Goal: Task Accomplishment & Management: Manage account settings

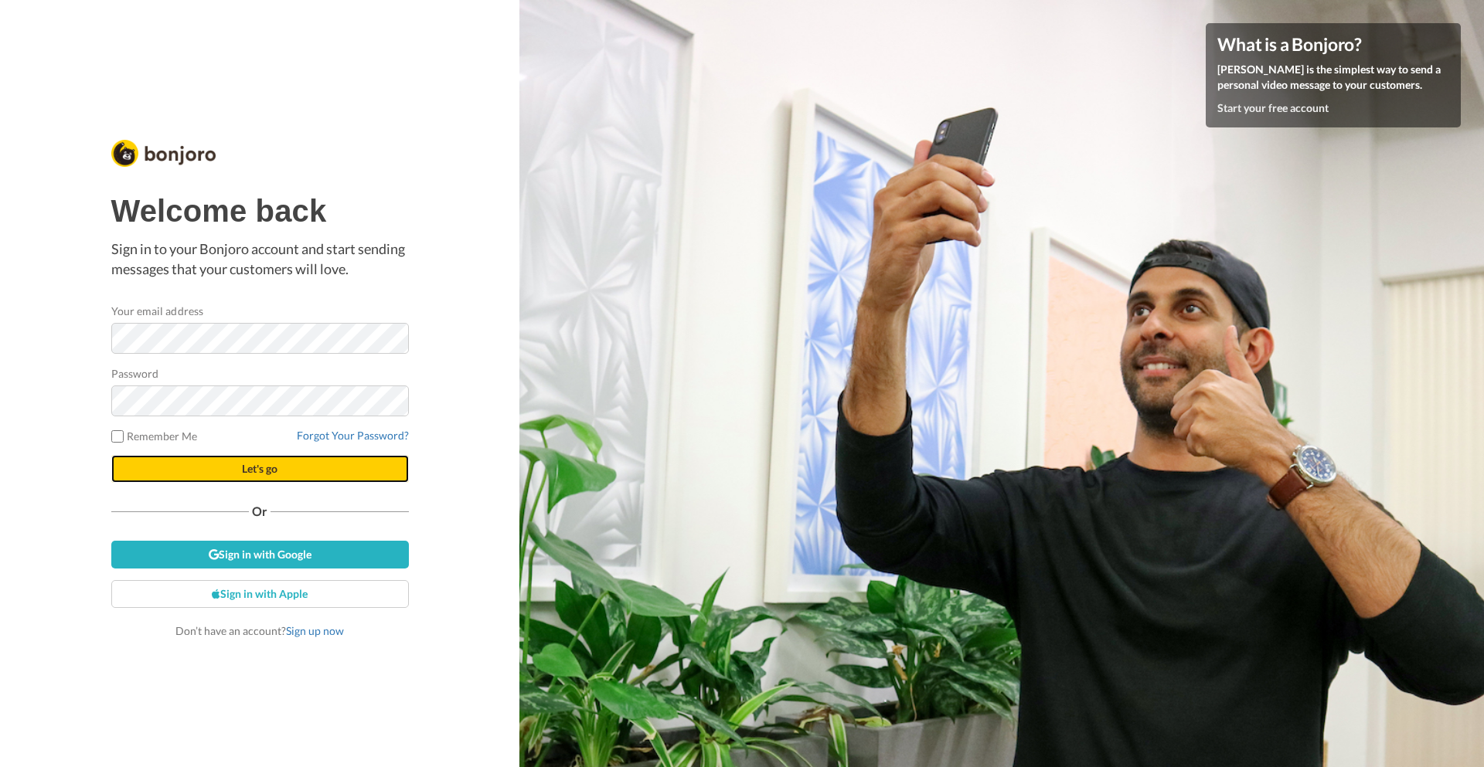
click at [242, 469] on span "Let's go" at bounding box center [260, 468] width 36 height 13
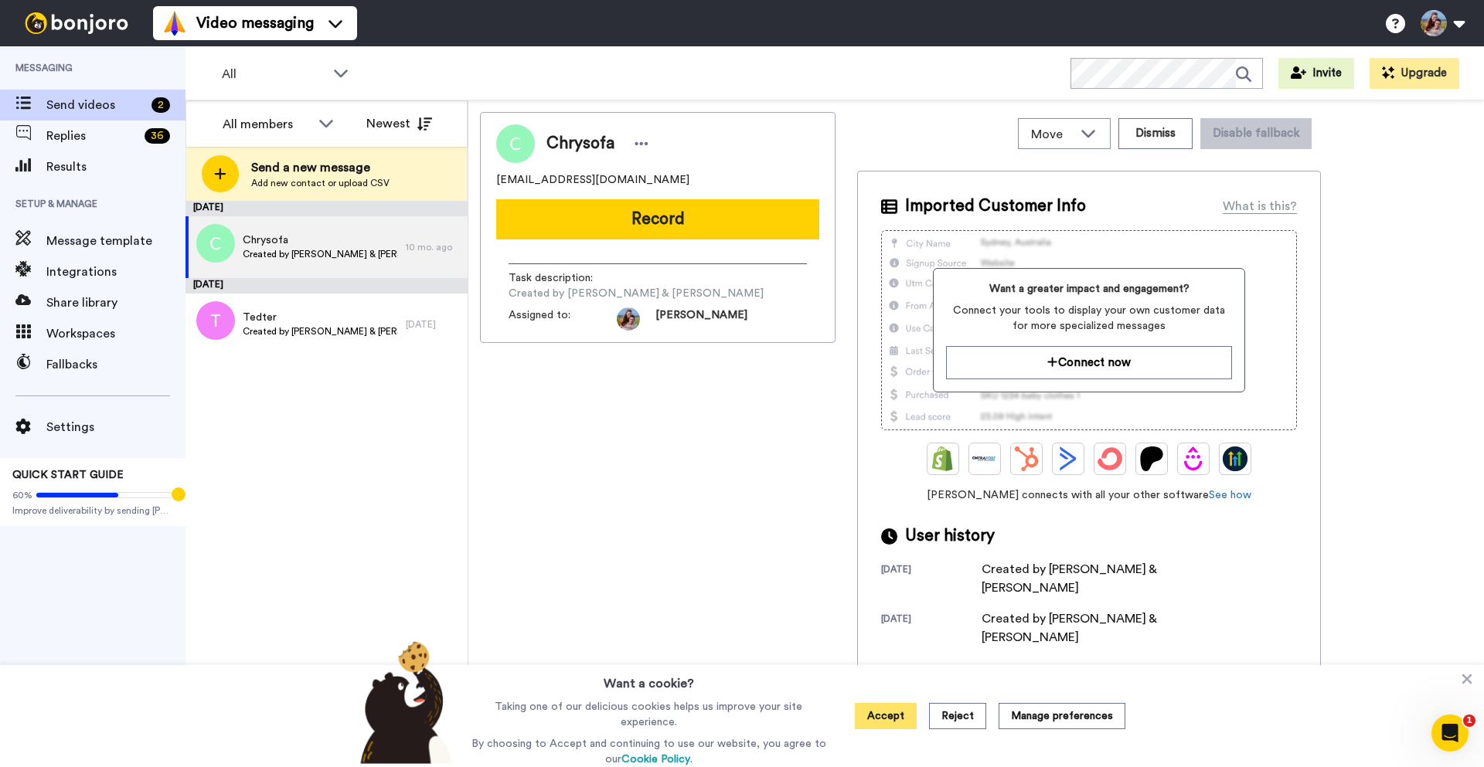
click at [895, 720] on button "Accept" at bounding box center [886, 716] width 62 height 26
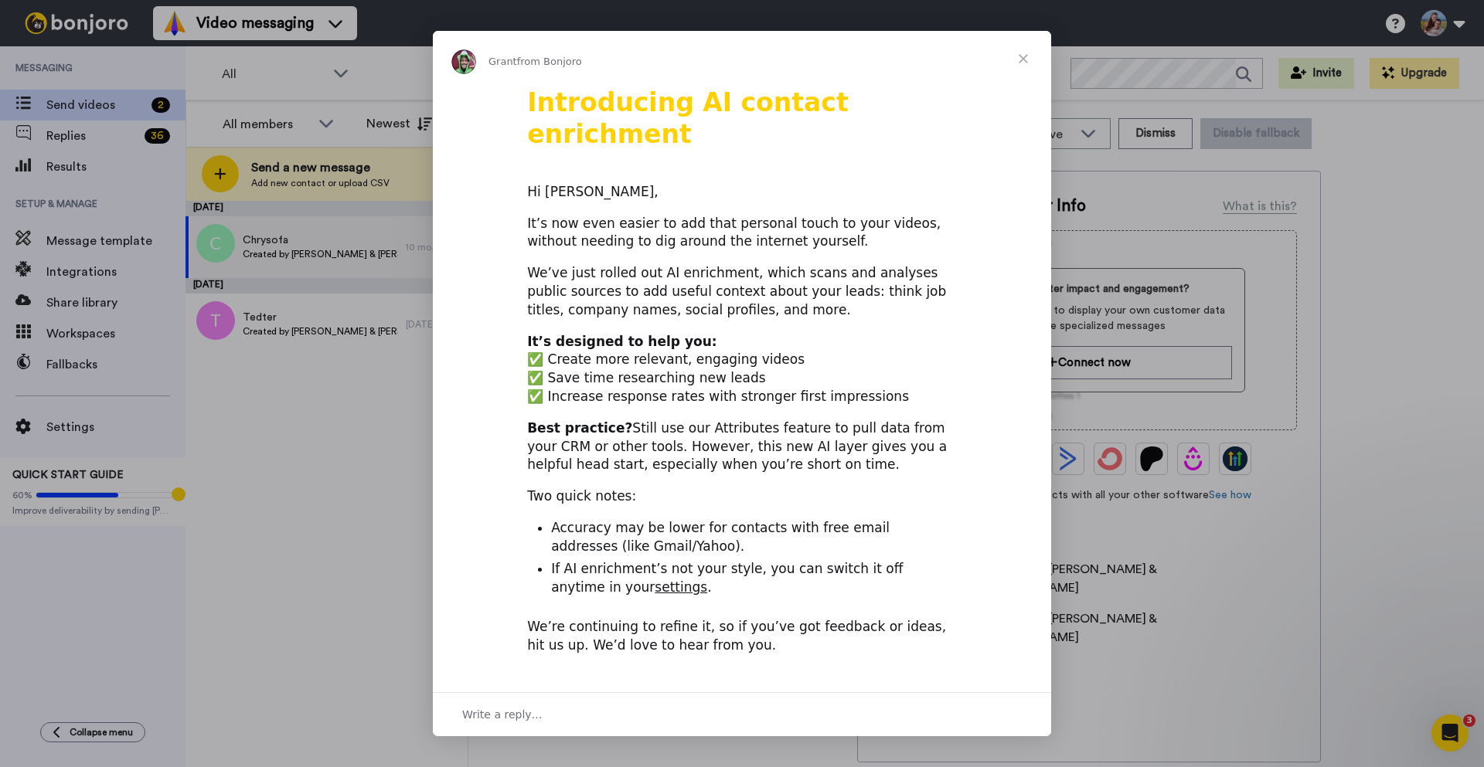
click at [1018, 56] on span "Close" at bounding box center [1023, 59] width 56 height 56
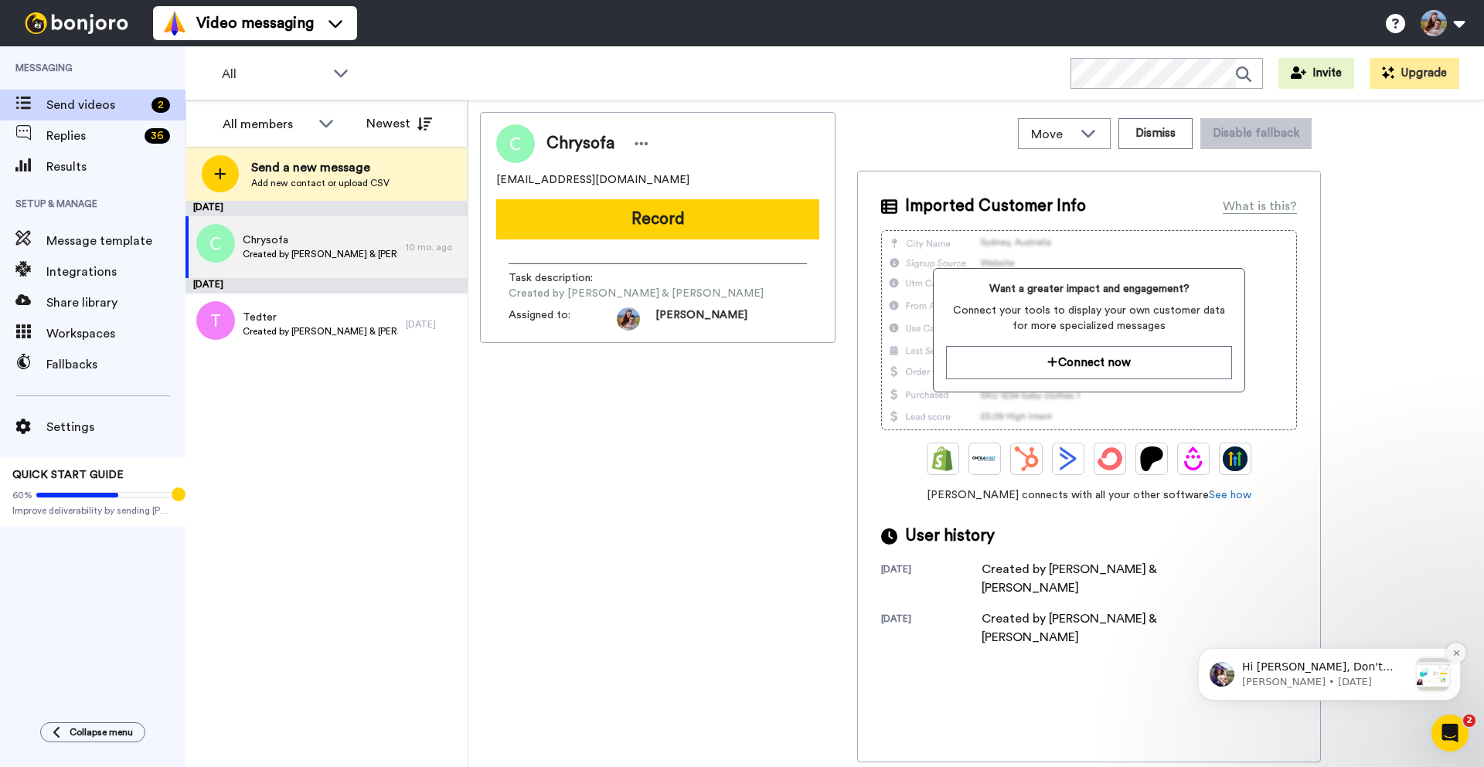
click at [1458, 651] on icon "Dismiss notification" at bounding box center [1455, 652] width 5 height 5
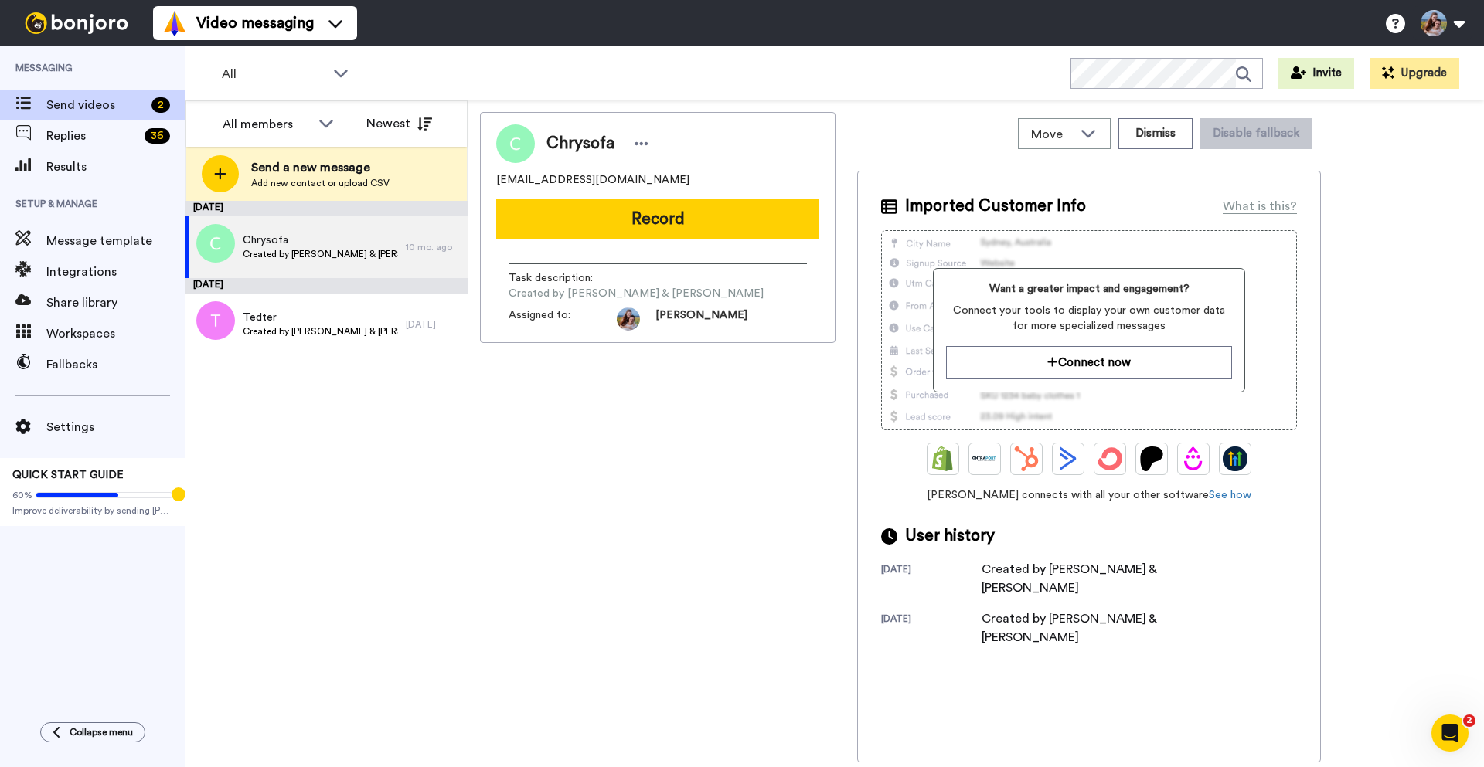
click at [598, 494] on div "Chrysofa chrysofa@gmail.com Record Task description : Created by Maurice & Step…" at bounding box center [657, 437] width 355 height 651
drag, startPoint x: 671, startPoint y: 474, endPoint x: 1072, endPoint y: 126, distance: 530.9
click at [685, 459] on div "Chrysofa chrysofa@gmail.com Record Task description : Created by Maurice & Step…" at bounding box center [657, 437] width 355 height 651
click at [77, 424] on span "Settings" at bounding box center [115, 427] width 139 height 19
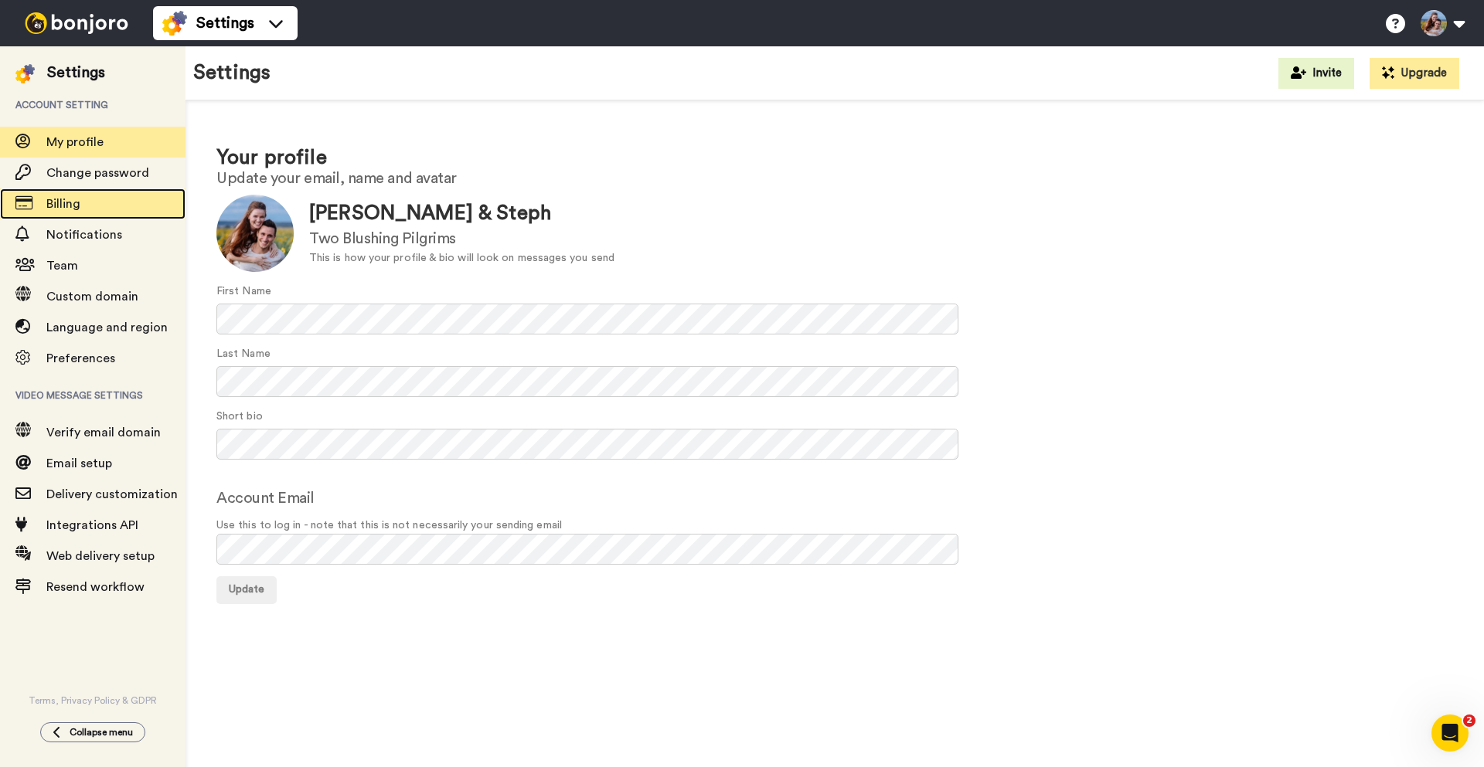
click at [76, 206] on span "Billing" at bounding box center [63, 204] width 34 height 12
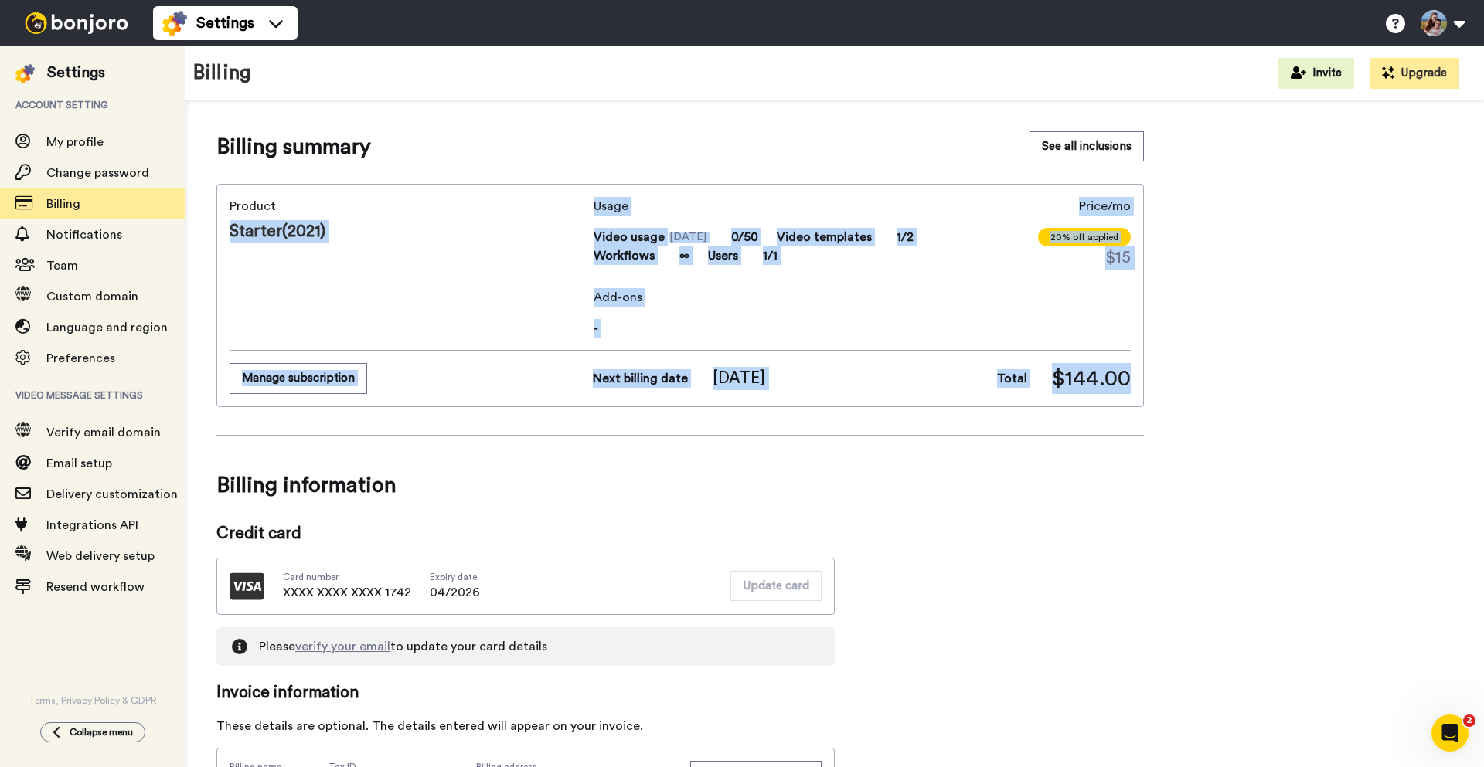
drag, startPoint x: 702, startPoint y: 270, endPoint x: 1115, endPoint y: 445, distance: 448.1
click at [1069, 437] on div "Billing summary See all inclusions Product Starter(2021) Usage Video usage Sep …" at bounding box center [679, 772] width 927 height 1282
click at [1143, 446] on div "Billing summary See all inclusions Product Starter(2021) Usage Video usage Sep …" at bounding box center [679, 772] width 927 height 1282
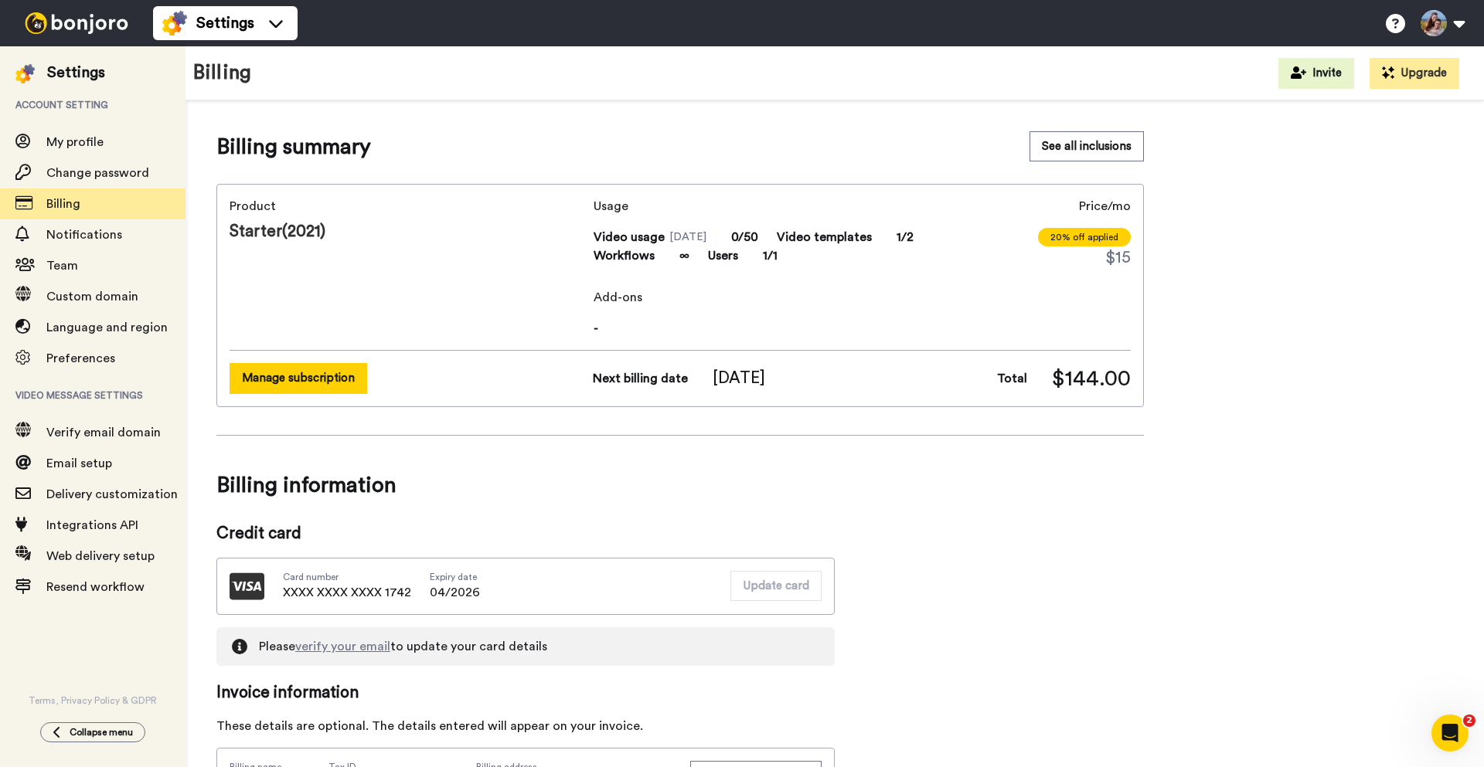
click at [313, 383] on button "Manage subscription" at bounding box center [299, 378] width 138 height 30
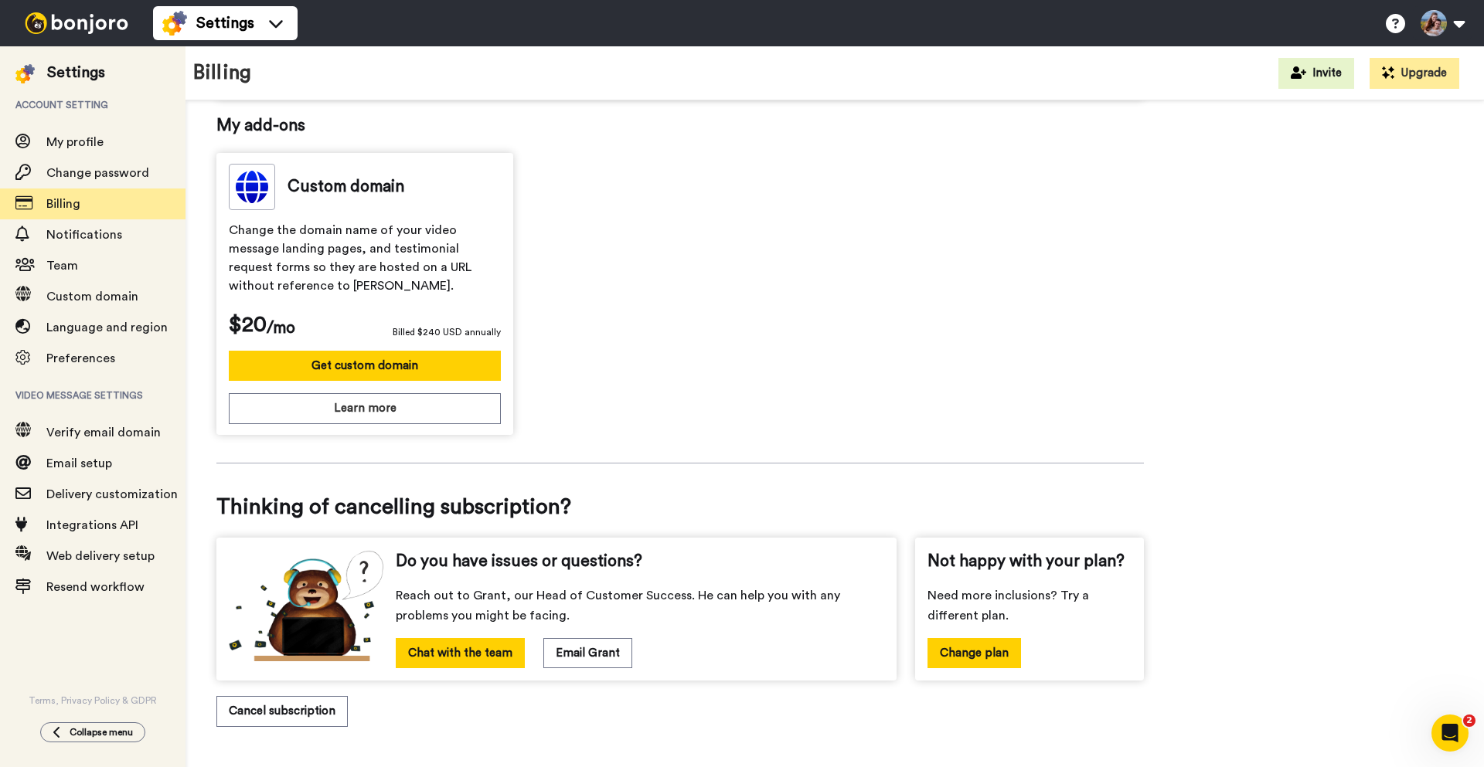
scroll to position [401, 0]
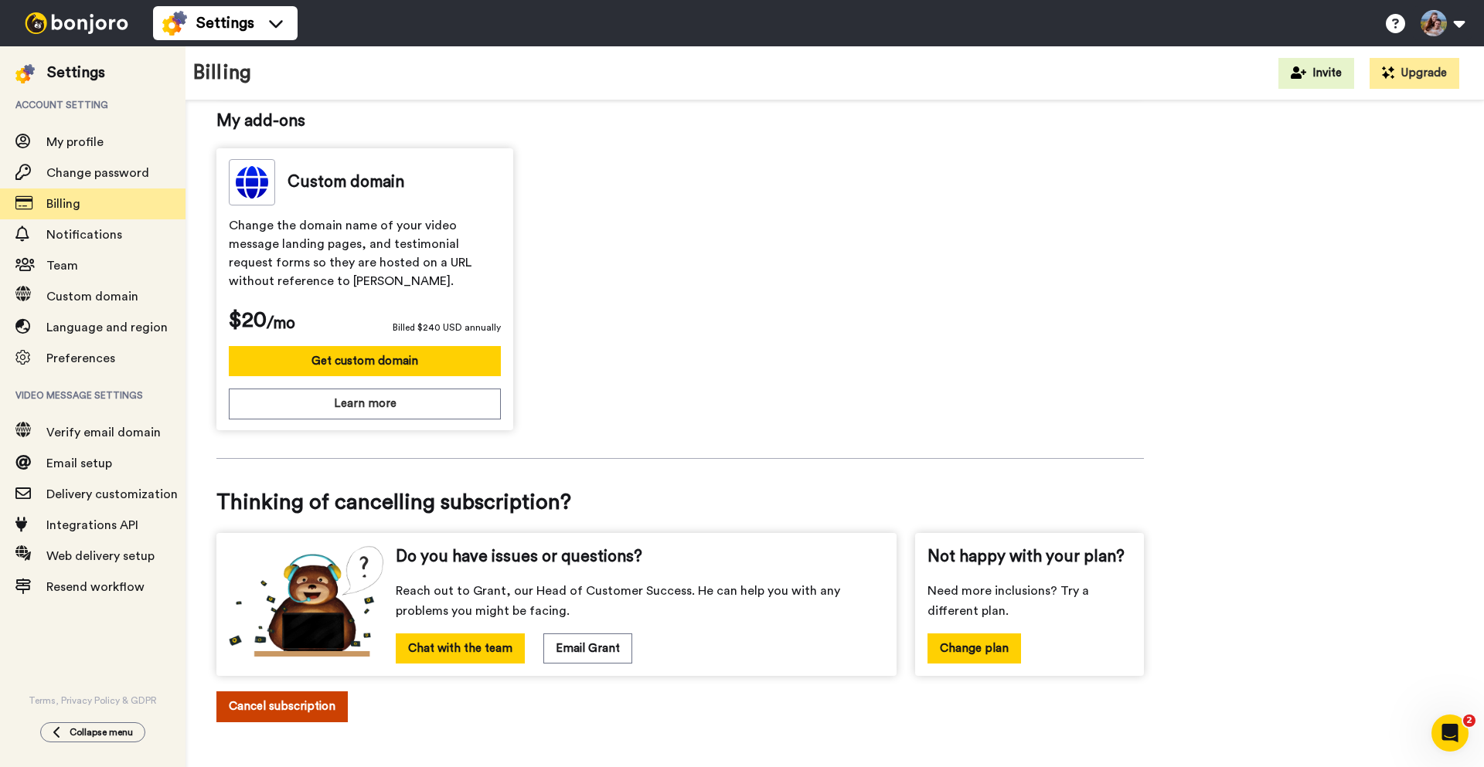
click at [296, 721] on button "Cancel subscription" at bounding box center [281, 707] width 131 height 30
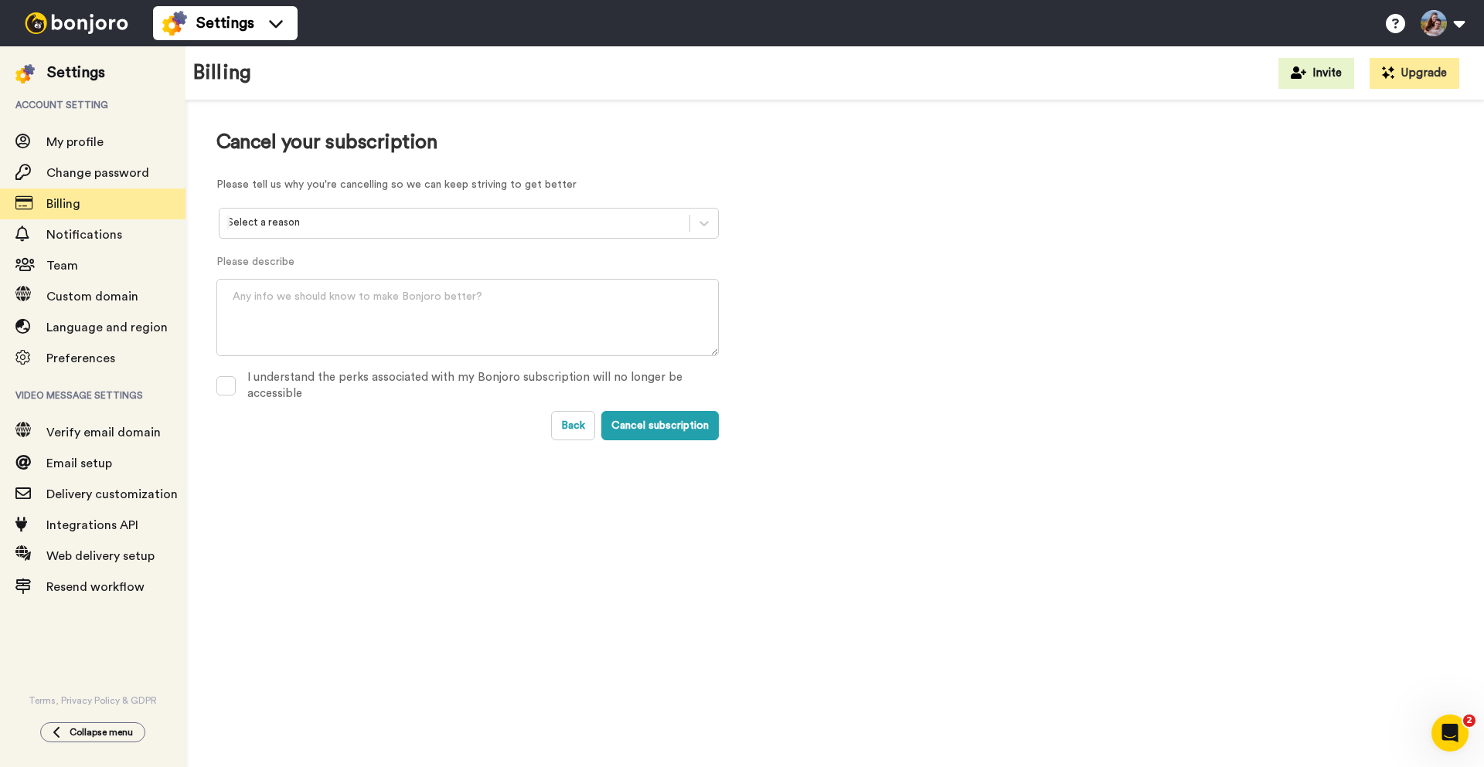
click at [350, 216] on div at bounding box center [454, 223] width 454 height 18
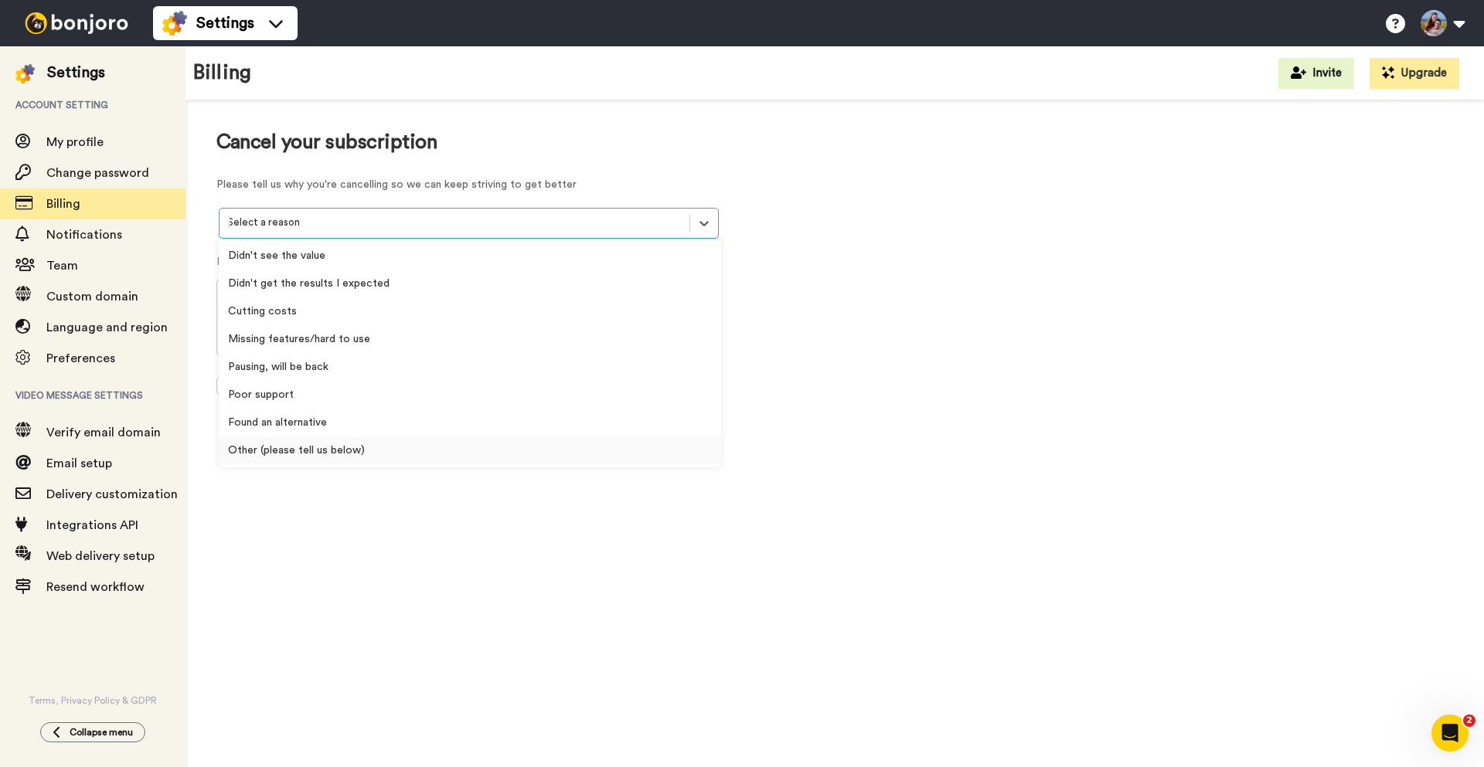
click at [321, 455] on div "Other (please tell us below)" at bounding box center [470, 451] width 502 height 28
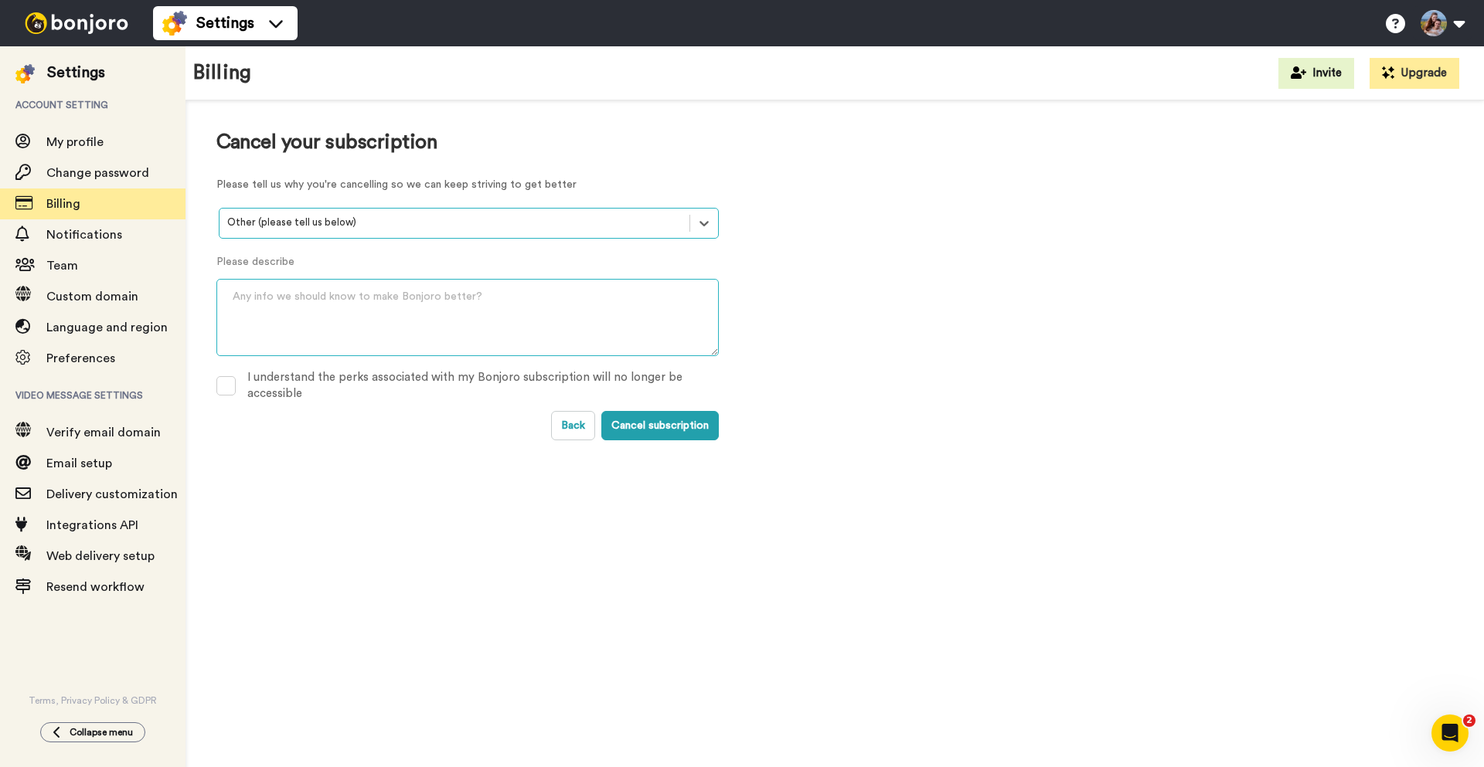
click at [338, 314] on textarea at bounding box center [467, 317] width 502 height 77
type textarea "Annoyed I found this at all, haven't used it for years, I hate auto renew subsc…"
click at [332, 375] on div "I understand the perks associated with my Bonjoro subscription will no longer b…" at bounding box center [482, 385] width 471 height 33
click at [675, 424] on button "Cancel subscription" at bounding box center [659, 425] width 117 height 29
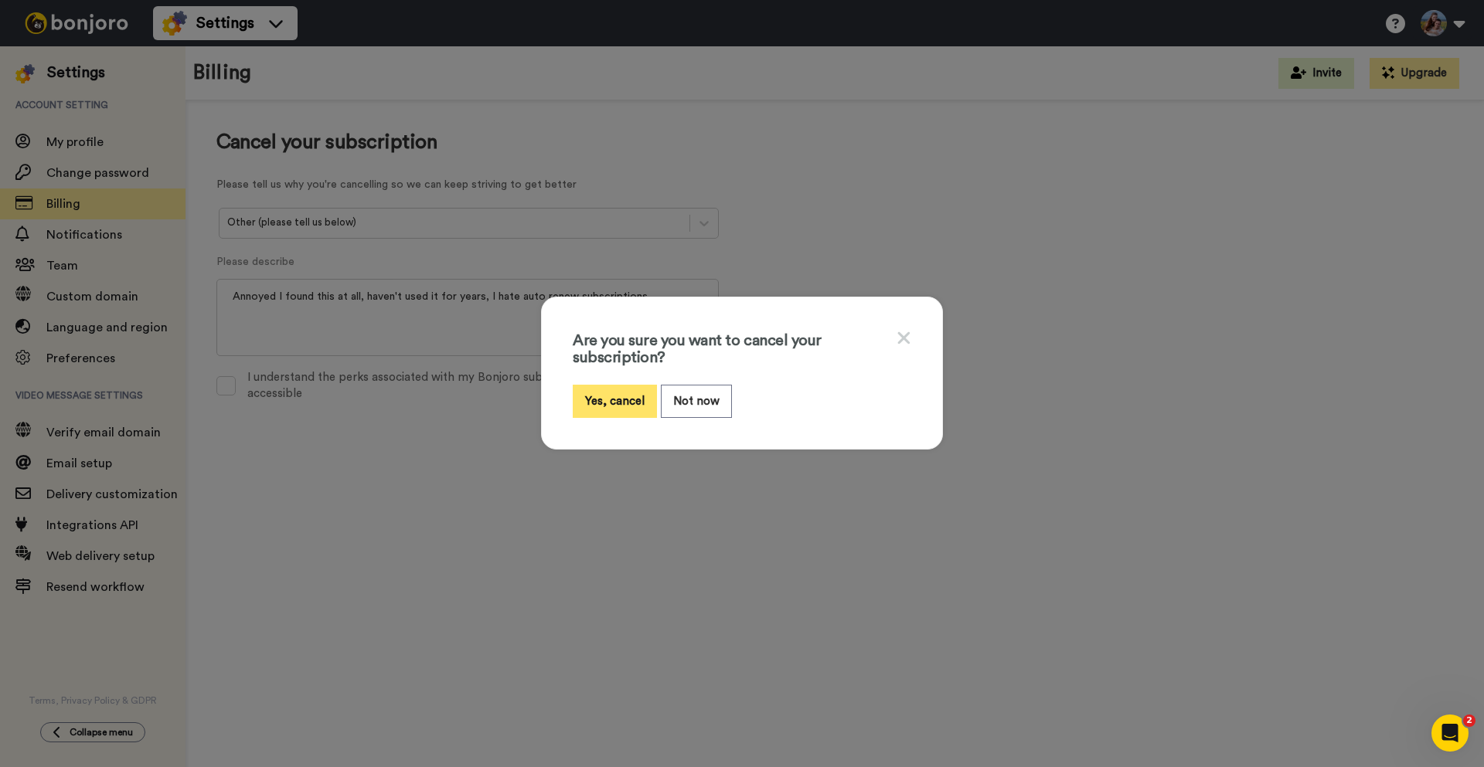
click at [610, 413] on button "Yes, cancel" at bounding box center [615, 401] width 84 height 33
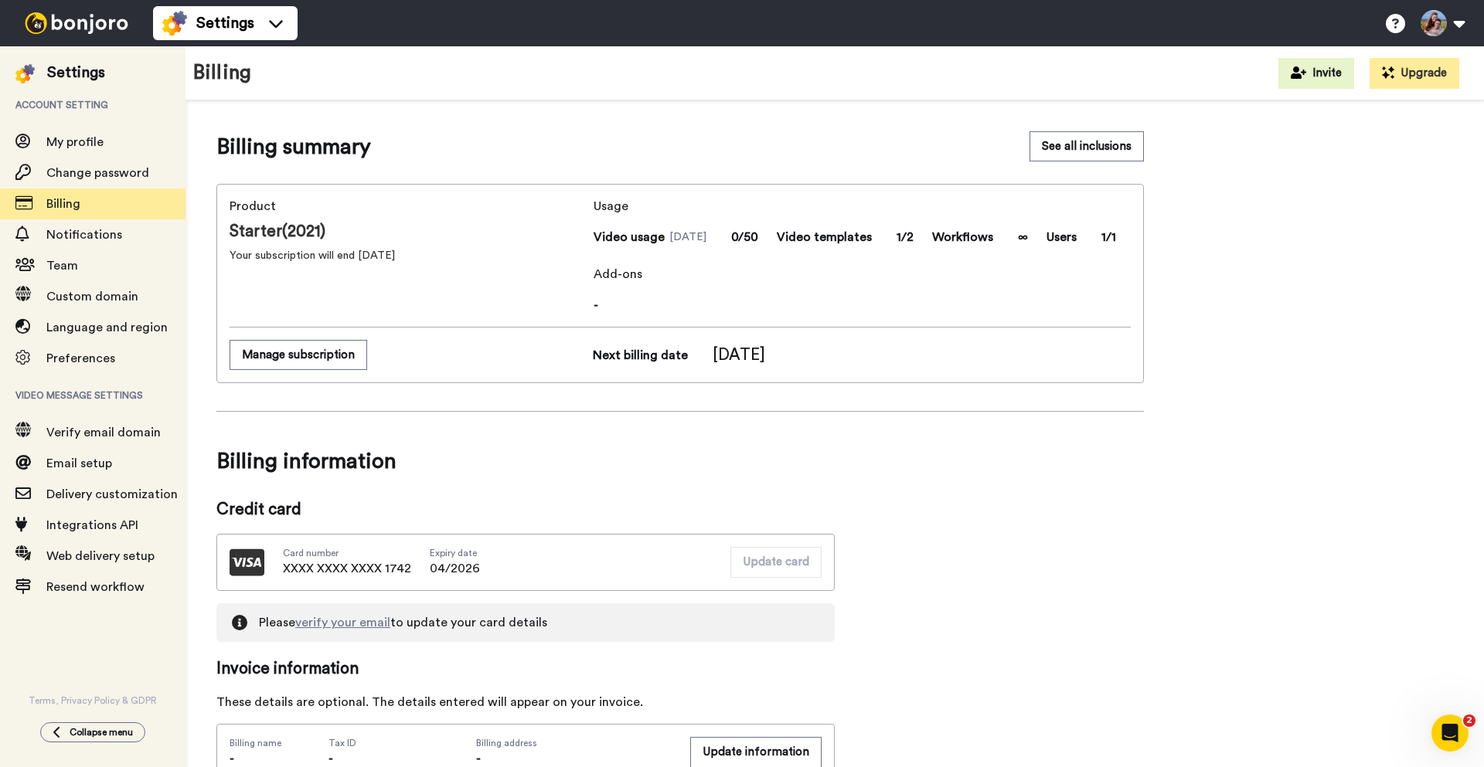
click at [1194, 327] on div "Billing summary See all inclusions Product Starter(2021) Your subscription will…" at bounding box center [834, 760] width 1237 height 1258
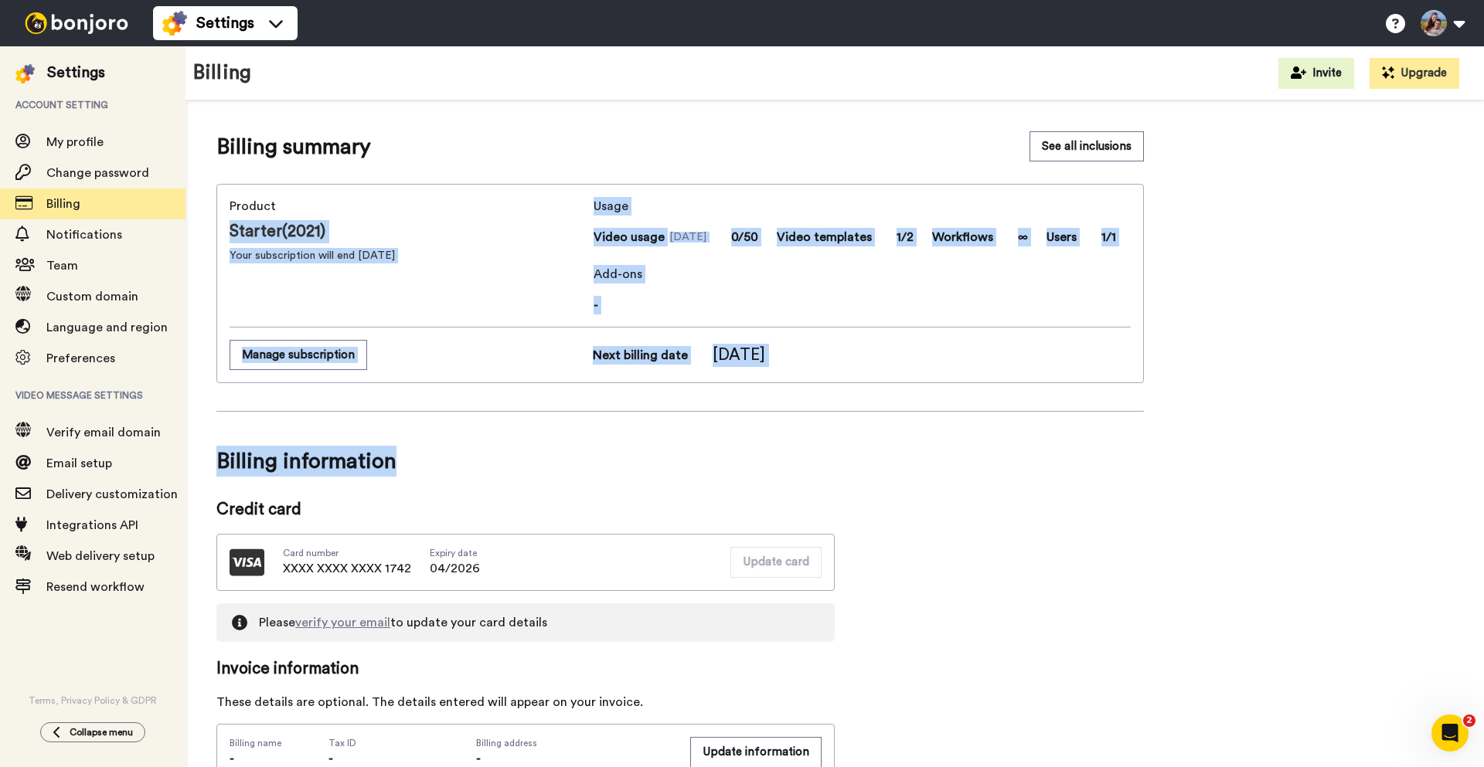
drag, startPoint x: 568, startPoint y: 197, endPoint x: 988, endPoint y: 539, distance: 541.6
click at [940, 522] on div "Billing summary See all inclusions Product Starter(2021) Your subscription will…" at bounding box center [679, 760] width 927 height 1258
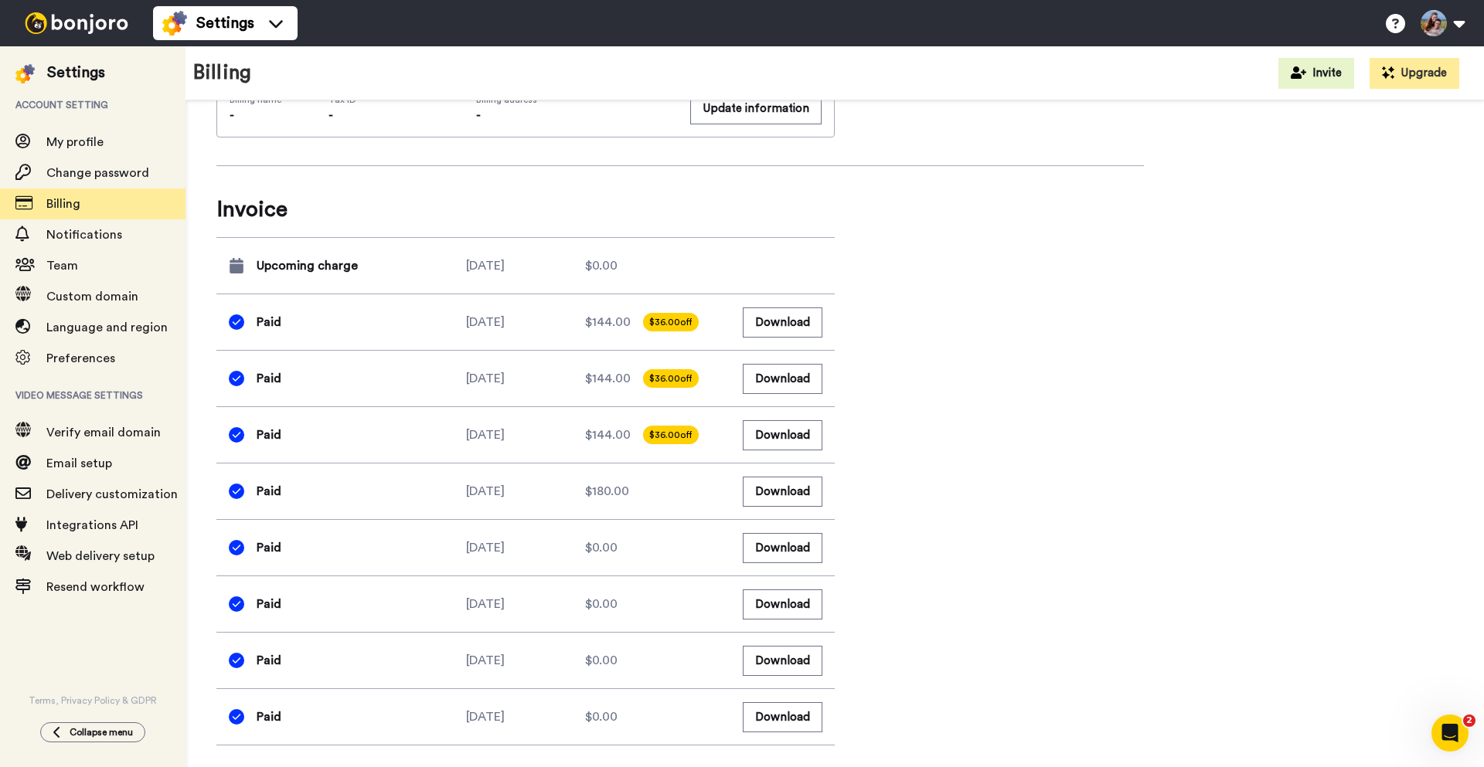
click at [961, 494] on div "Billing summary See all inclusions Product Starter(2021) Your subscription will…" at bounding box center [679, 117] width 927 height 1258
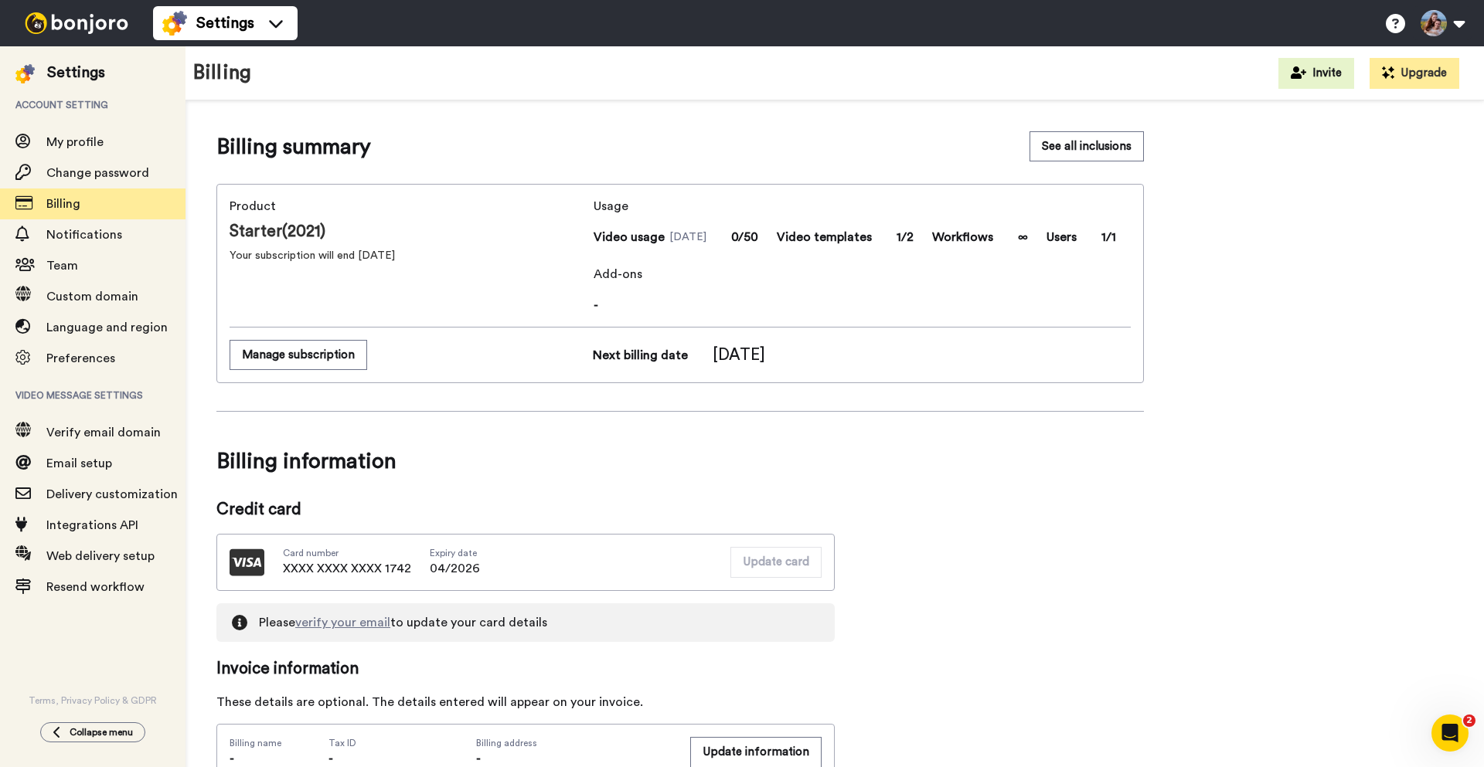
drag, startPoint x: 955, startPoint y: 495, endPoint x: 1372, endPoint y: 471, distance: 417.2
click at [955, 495] on div "Billing summary See all inclusions Product Starter(2021) Your subscription will…" at bounding box center [679, 760] width 927 height 1258
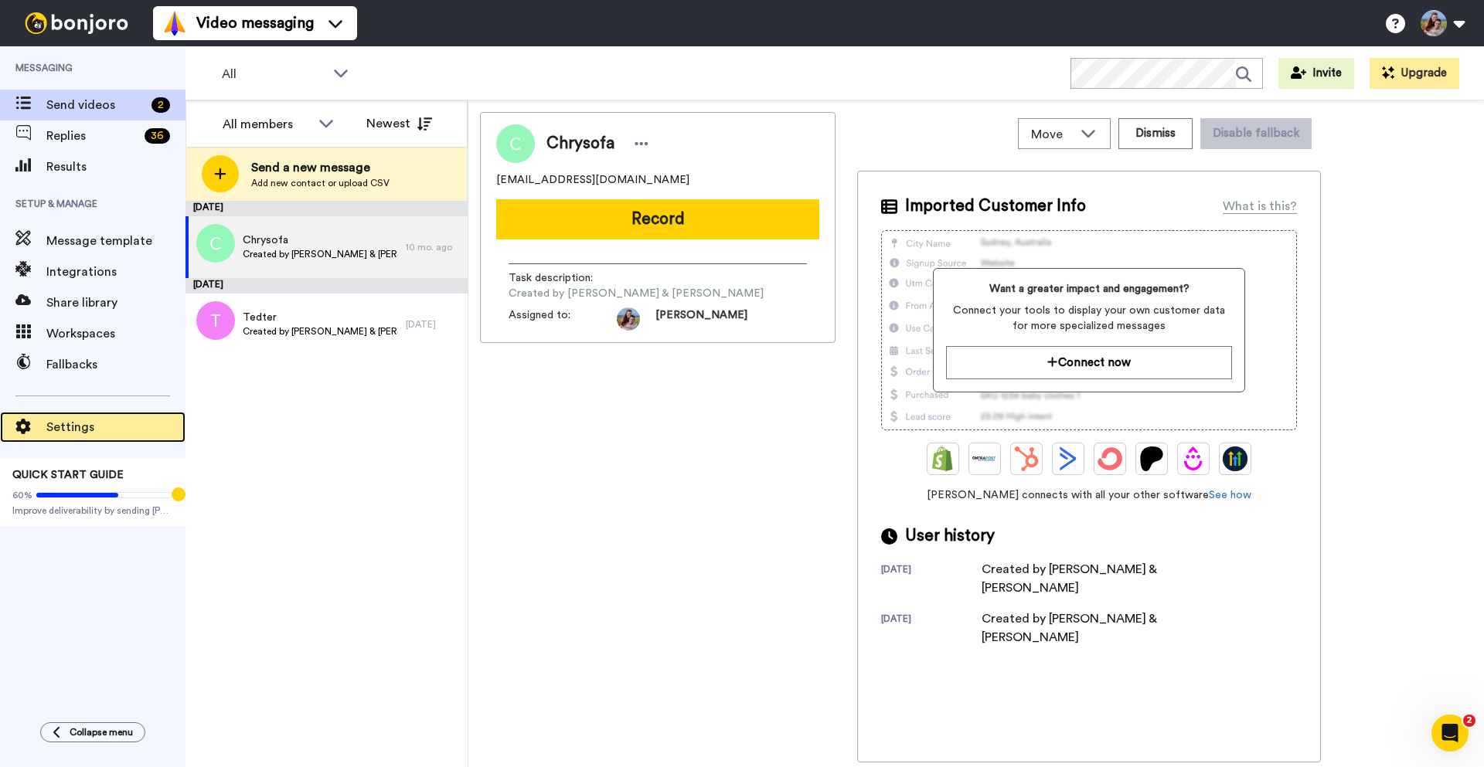
click at [65, 423] on span "Settings" at bounding box center [115, 427] width 139 height 19
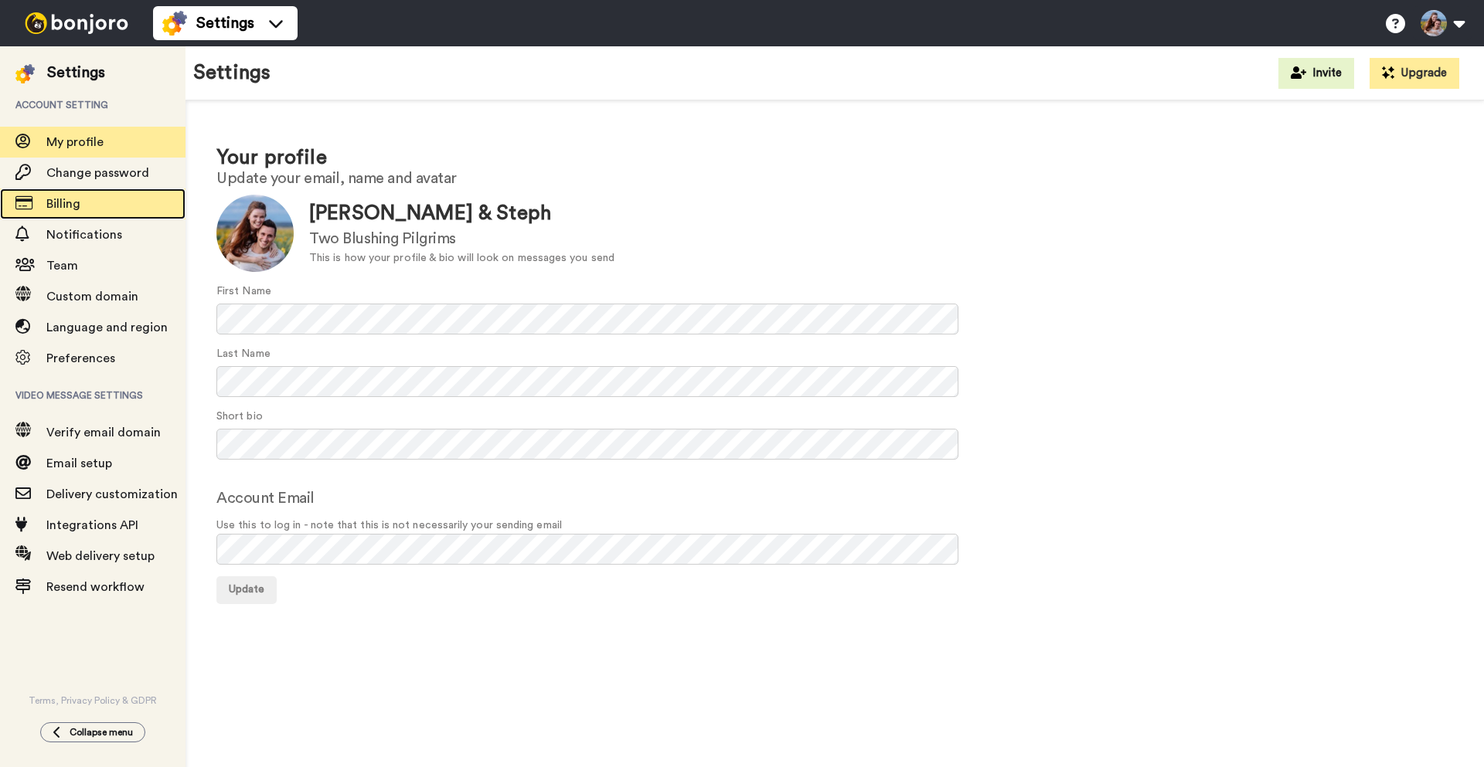
click at [80, 203] on span "Billing" at bounding box center [63, 204] width 34 height 12
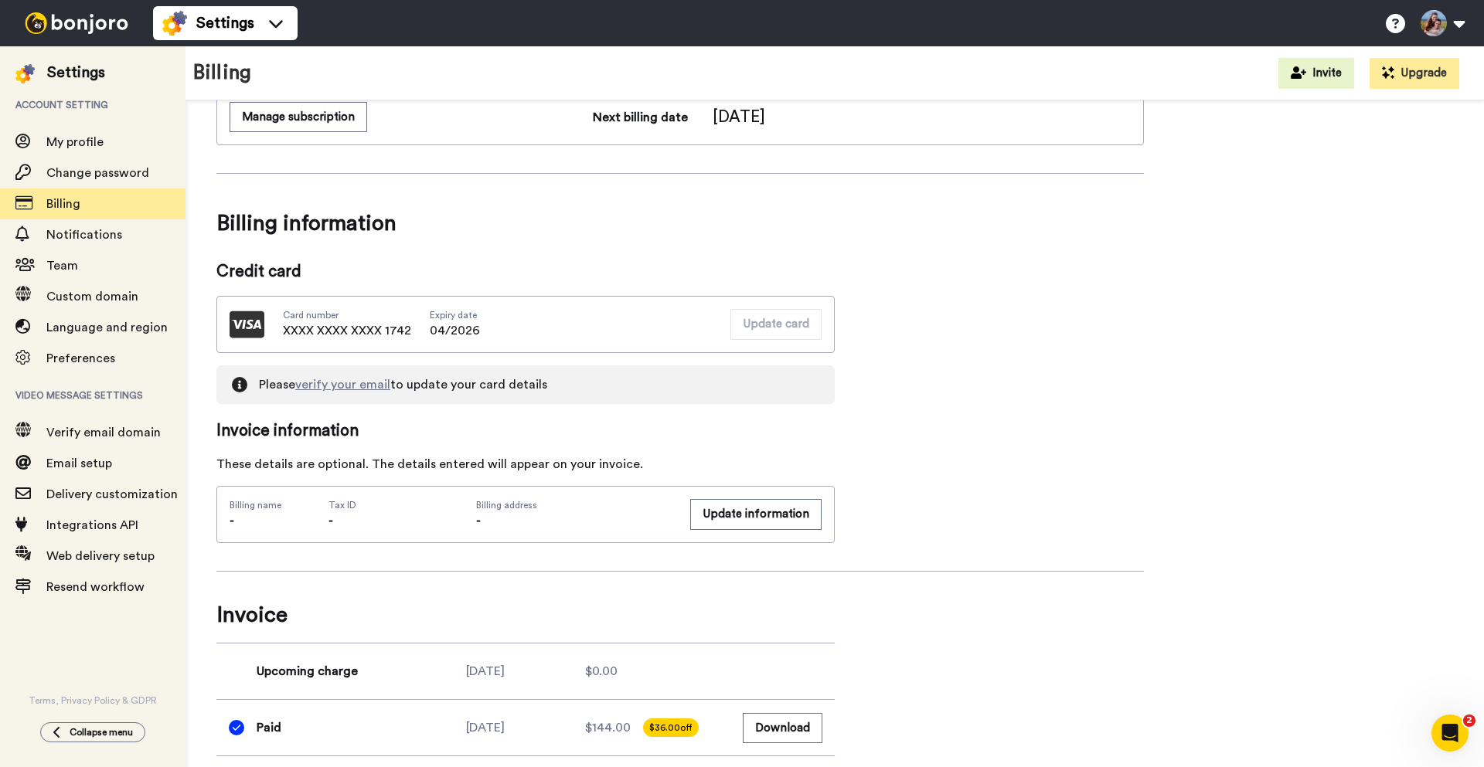
scroll to position [291, 0]
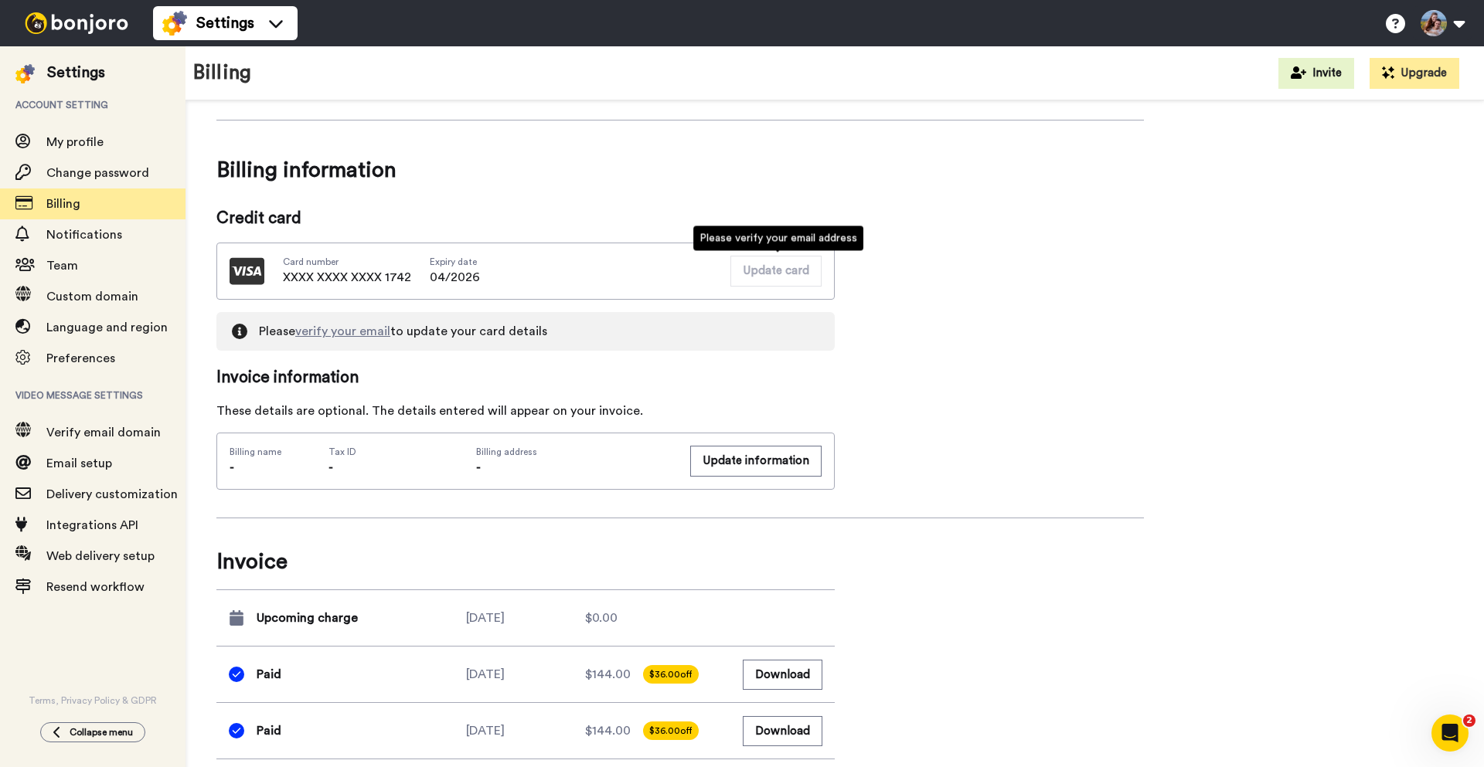
click at [583, 263] on div "Card number XXXX XXXX XXXX 1742 Expiry date [CREDIT_CARD_DATA] Update card" at bounding box center [525, 271] width 618 height 57
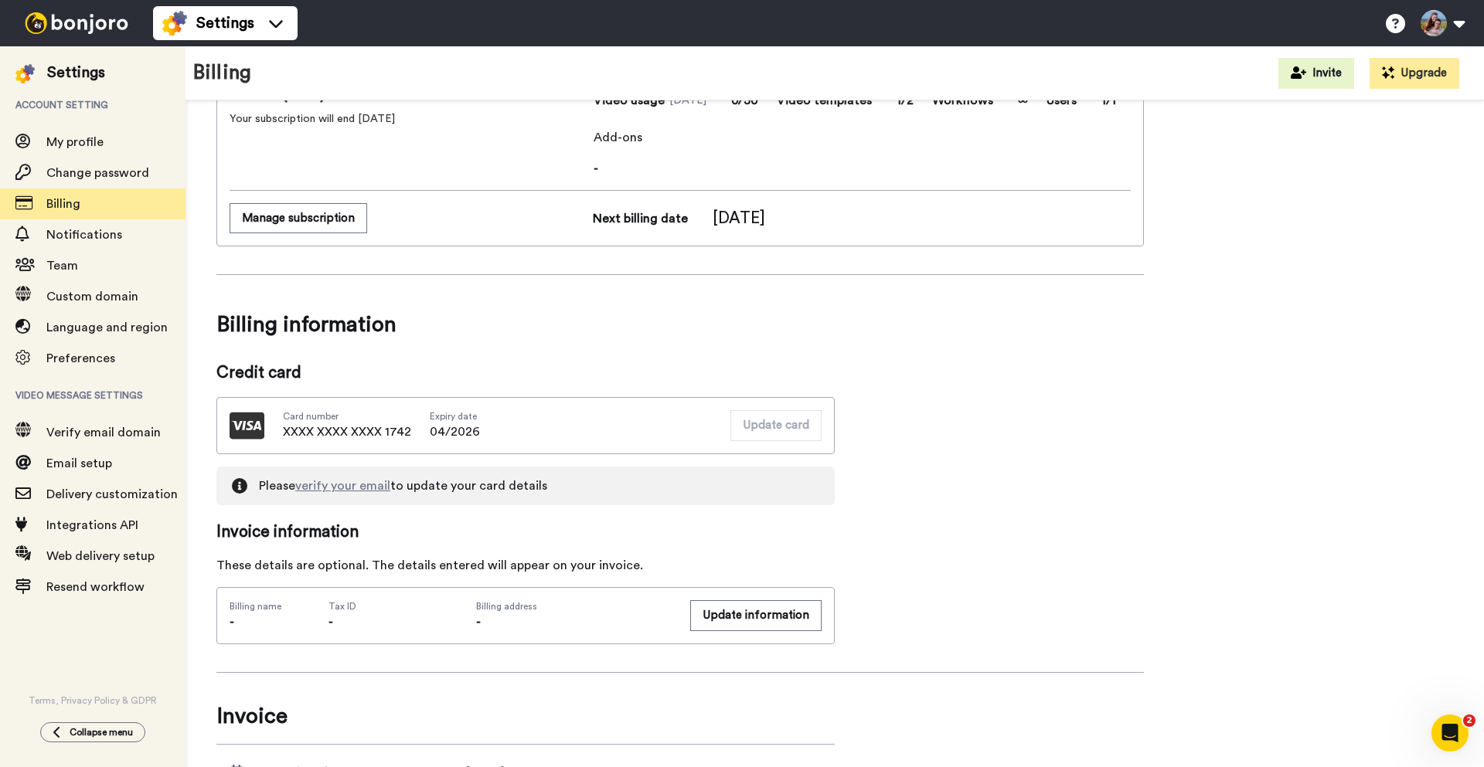
scroll to position [0, 0]
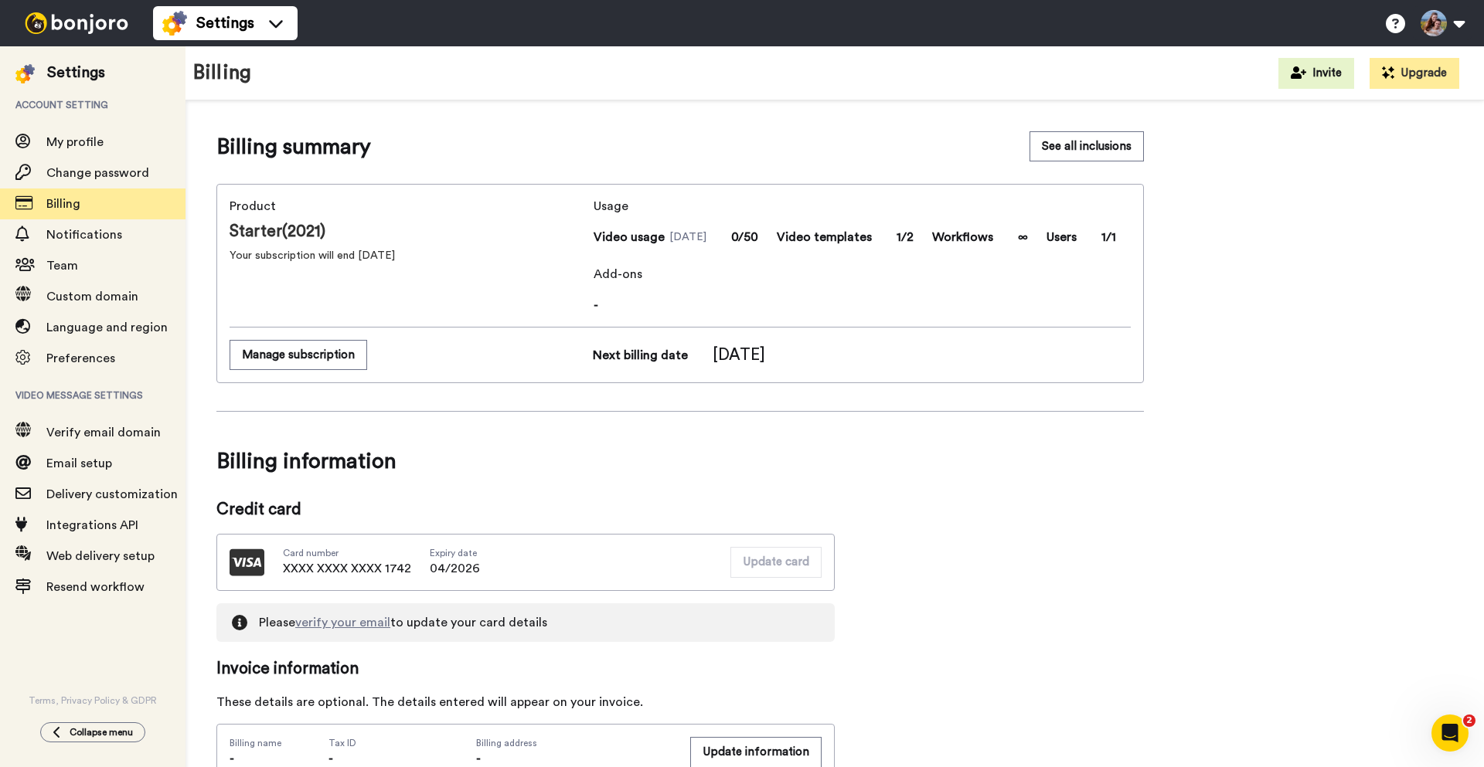
drag, startPoint x: 229, startPoint y: 219, endPoint x: 458, endPoint y: 260, distance: 233.3
click at [458, 260] on div "Product Starter(2021) Your subscription will end in 104 days Usage Video usage …" at bounding box center [679, 283] width 927 height 199
click at [459, 260] on span "Your subscription will end in 104 days" at bounding box center [409, 255] width 358 height 15
drag, startPoint x: 845, startPoint y: 359, endPoint x: 628, endPoint y: 361, distance: 217.2
click at [630, 361] on div "Next billing date Jan 6, 2026" at bounding box center [768, 355] width 351 height 23
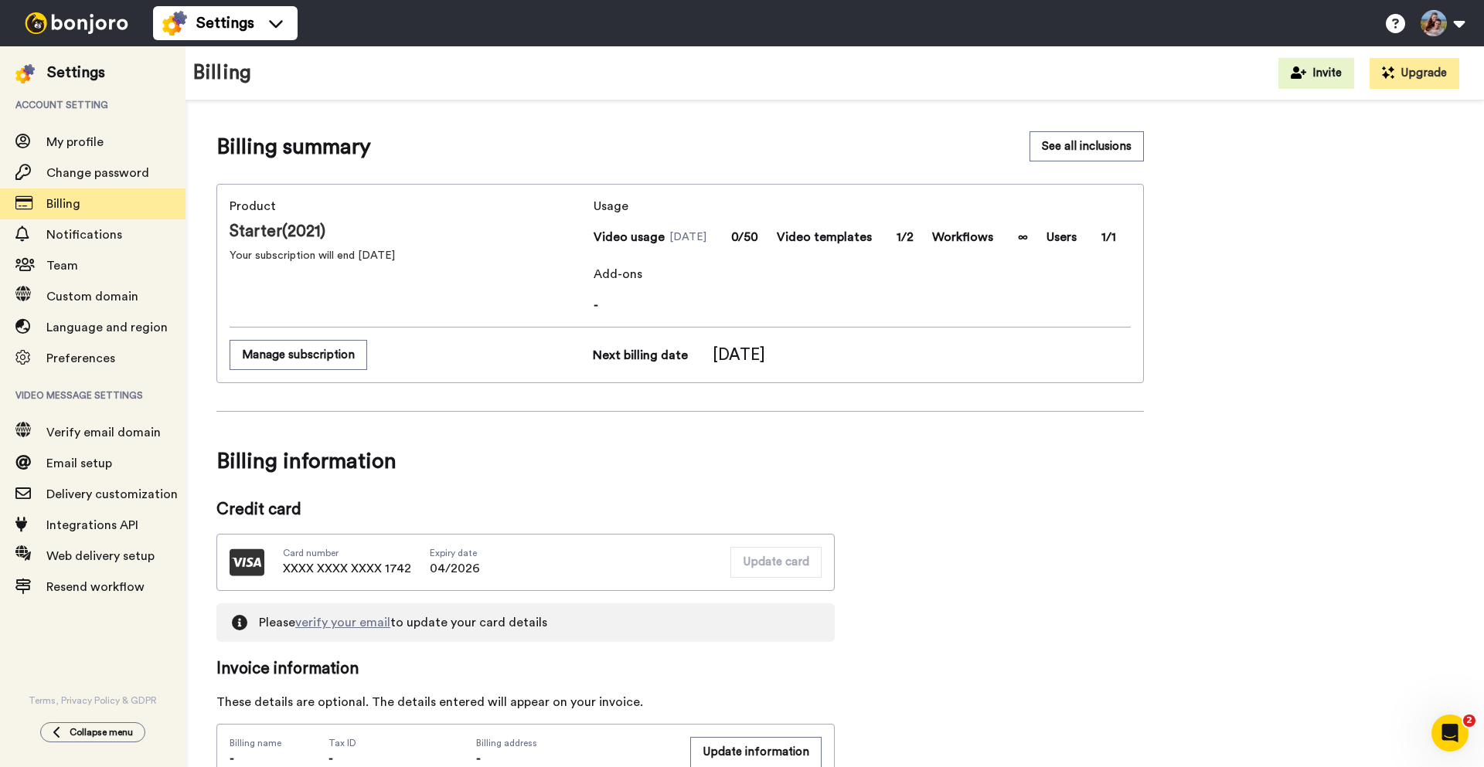
click at [627, 361] on span "Next billing date" at bounding box center [640, 355] width 95 height 19
click at [680, 253] on div "Usage Video usage Sep 2025 0/50 Video templates 1/2 Workflows ∞ Users 1/1 Add-o…" at bounding box center [862, 255] width 537 height 117
click at [964, 249] on div "Usage Video usage Sep 2025 0/50 Video templates 1/2 Workflows ∞ Users 1/1 Add-o…" at bounding box center [862, 255] width 537 height 117
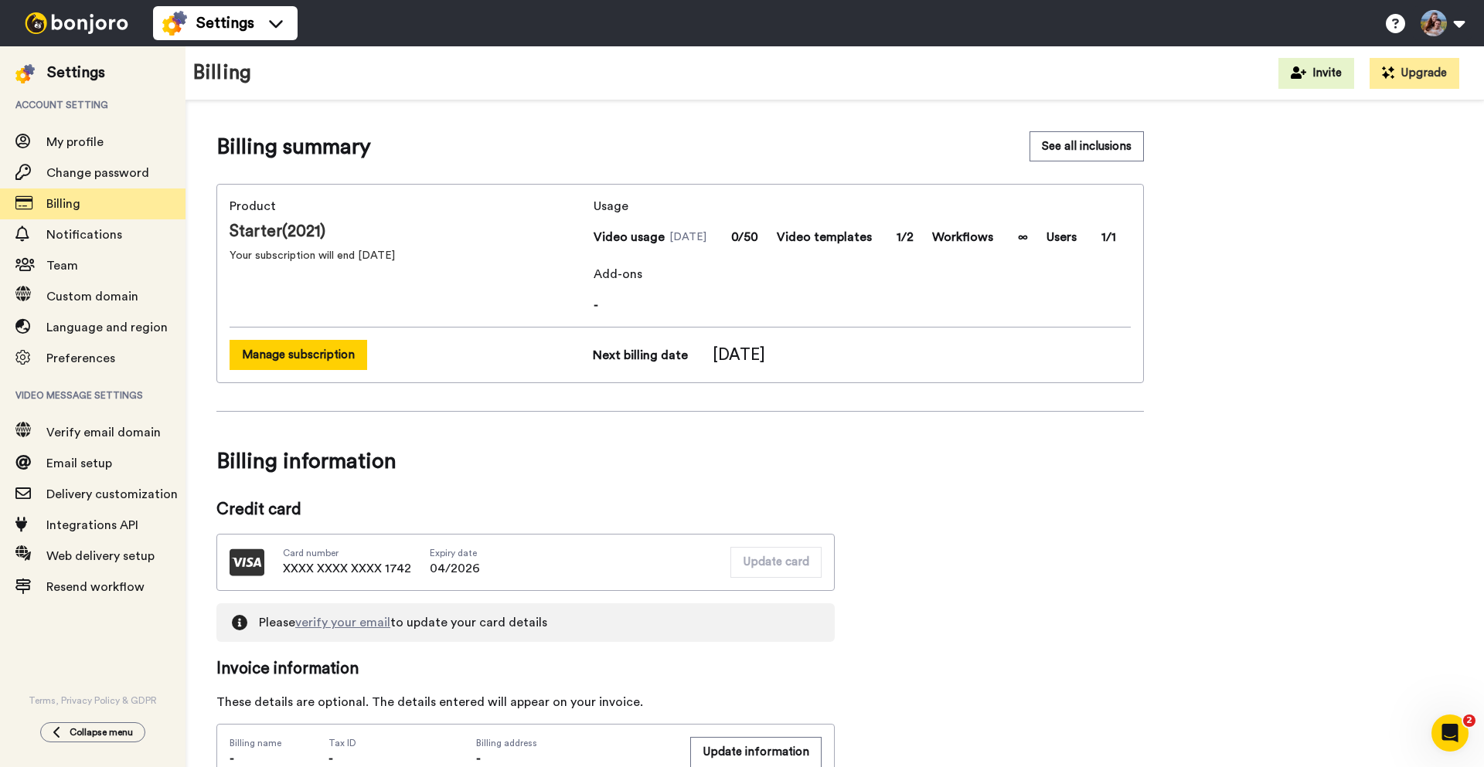
click at [317, 343] on button "Manage subscription" at bounding box center [299, 355] width 138 height 30
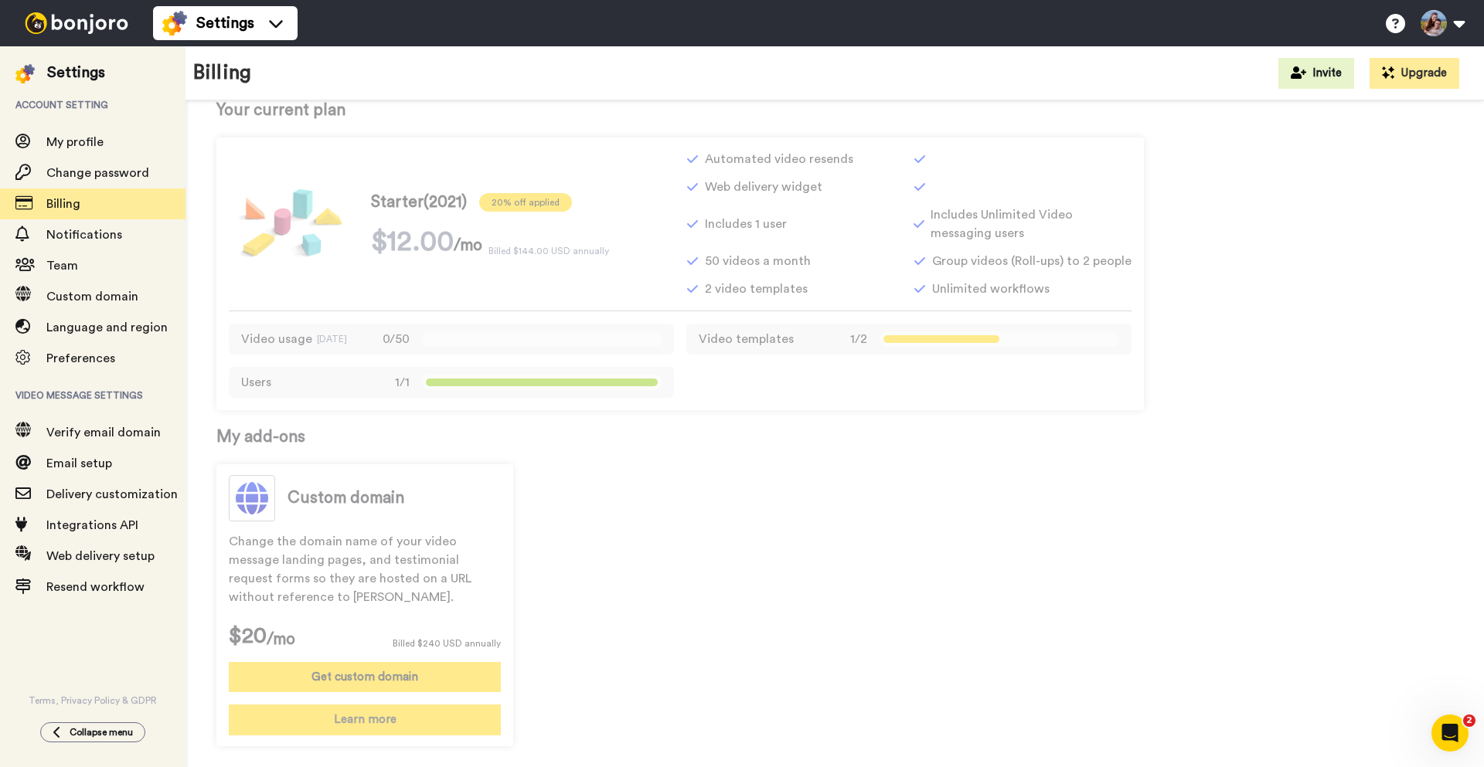
scroll to position [86, 0]
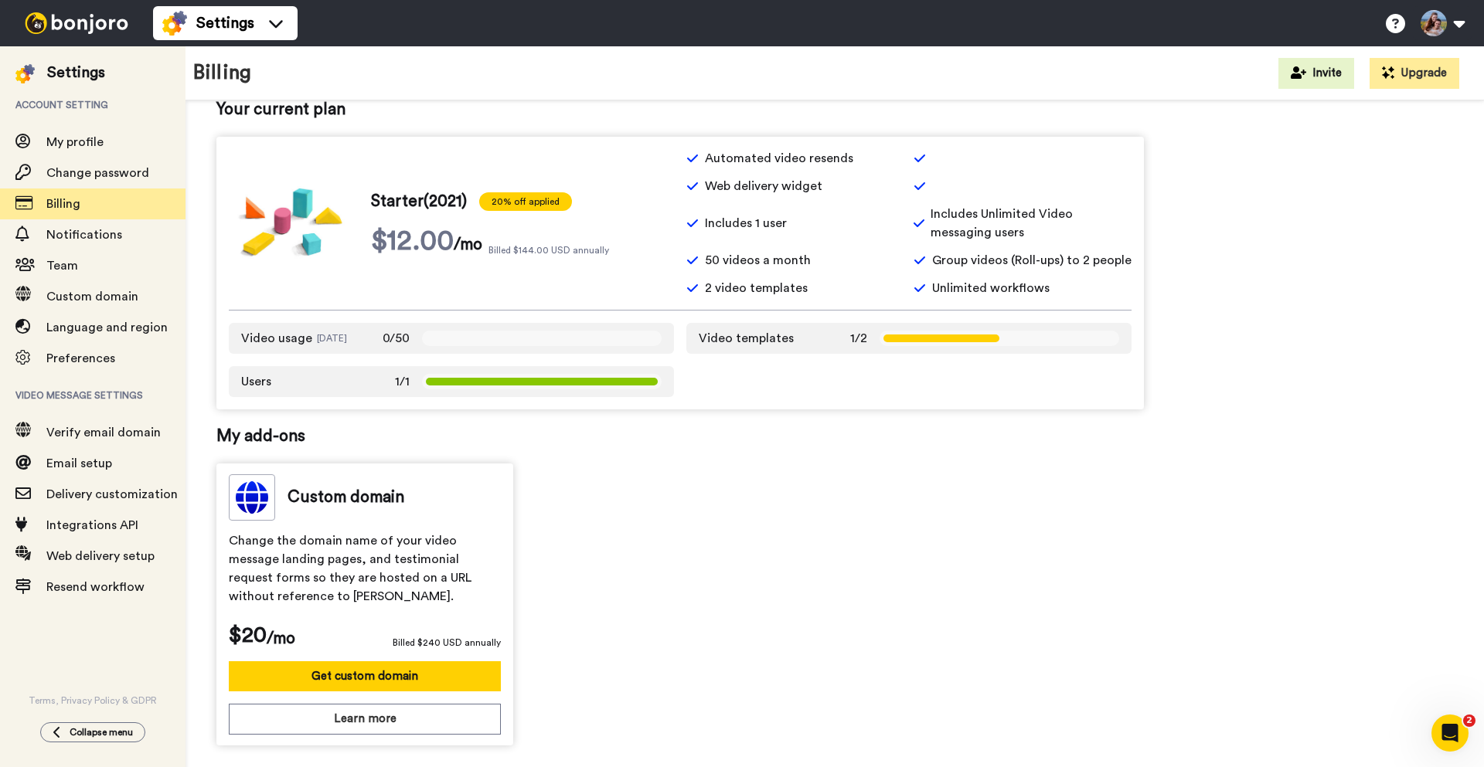
click at [660, 578] on div "Custom domain Change the domain name of your video message landing pages, and t…" at bounding box center [679, 605] width 927 height 282
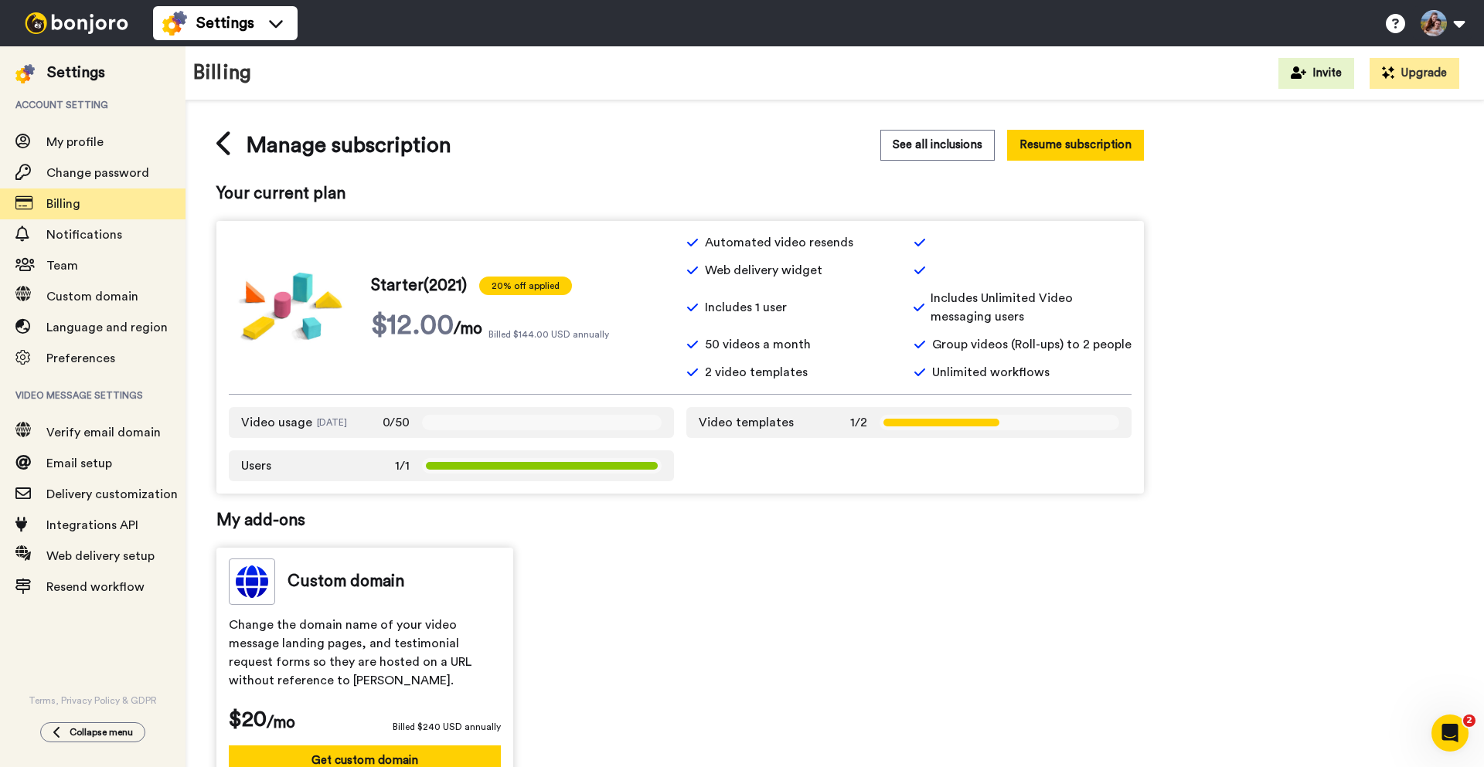
scroll to position [0, 0]
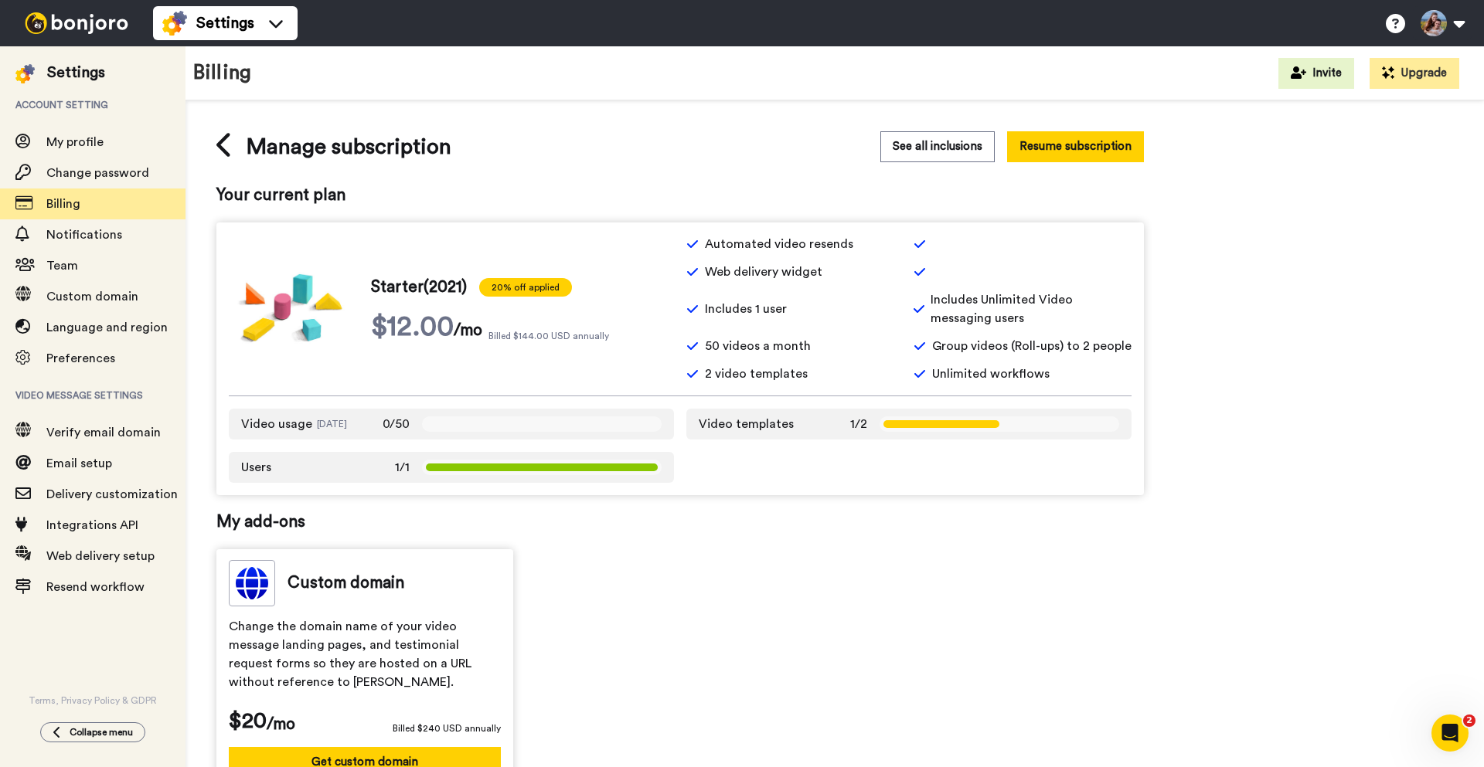
click at [1295, 163] on div "Manage subscription See all inclusions Resume subscription Your current plan St…" at bounding box center [834, 481] width 1237 height 700
click at [1446, 731] on icon "Open Intercom Messenger" at bounding box center [1448, 732] width 26 height 26
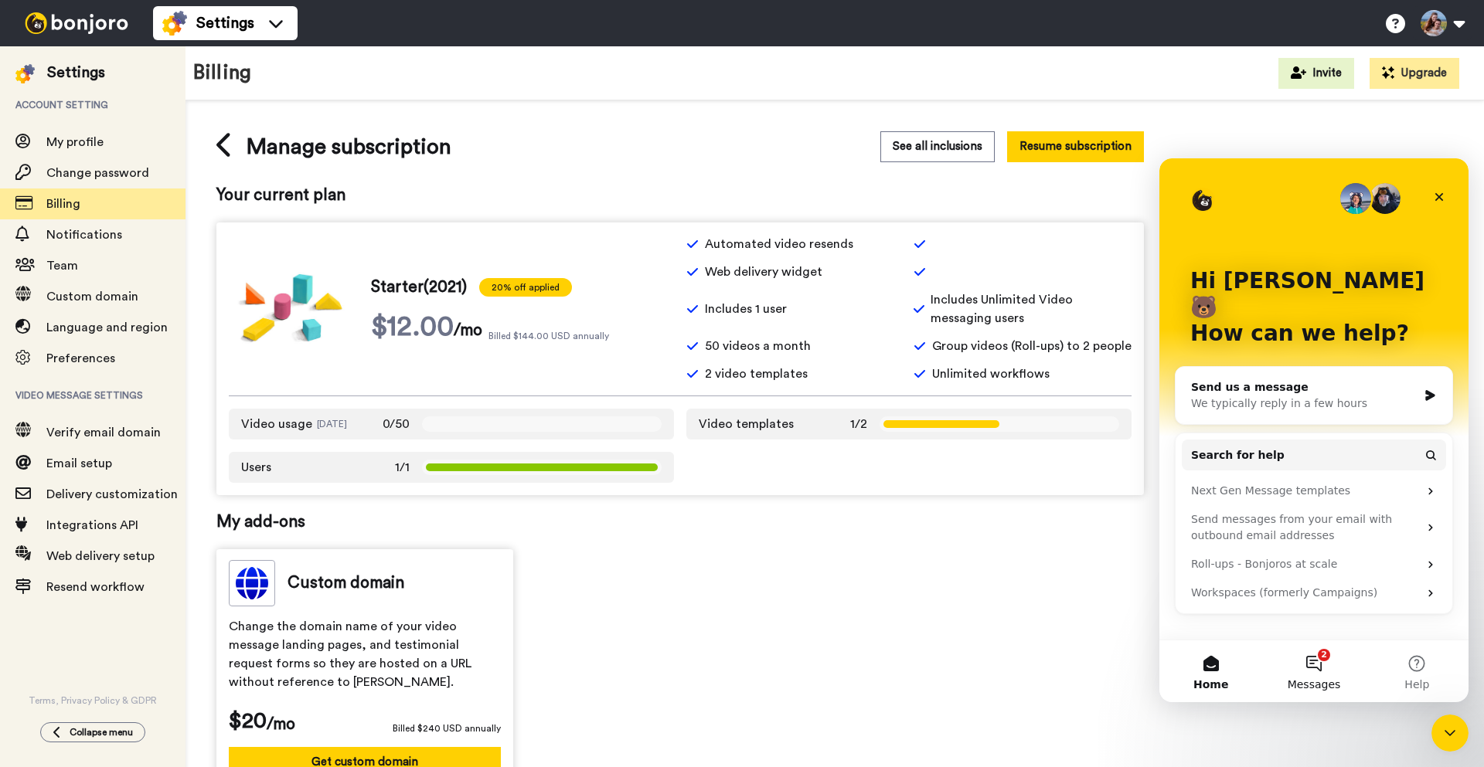
click at [1335, 675] on button "2 Messages" at bounding box center [1313, 672] width 103 height 62
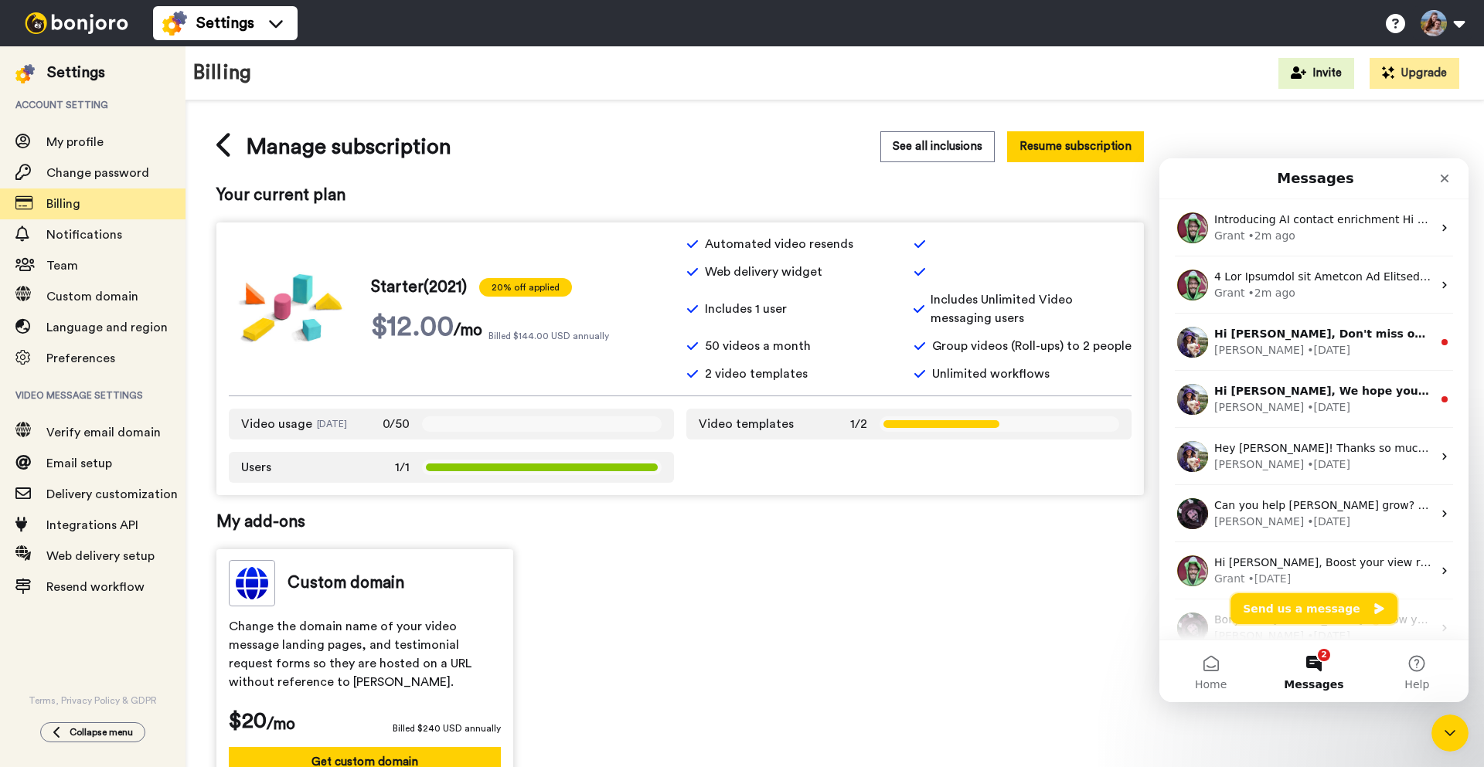
click at [1318, 612] on button "Send us a message" at bounding box center [1313, 609] width 167 height 31
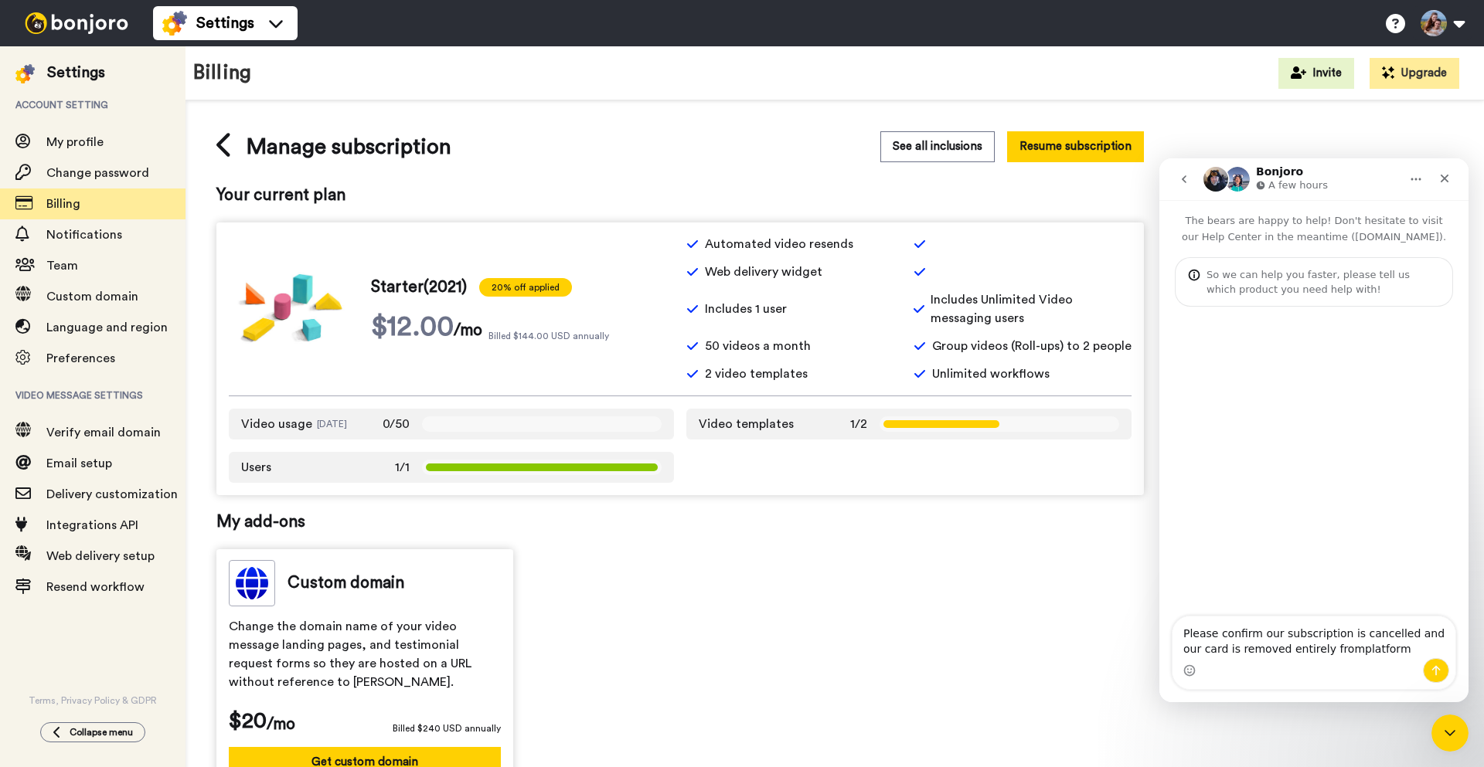
type textarea "Please confirm our subscription is cancelled and our card is removed entirely f…"
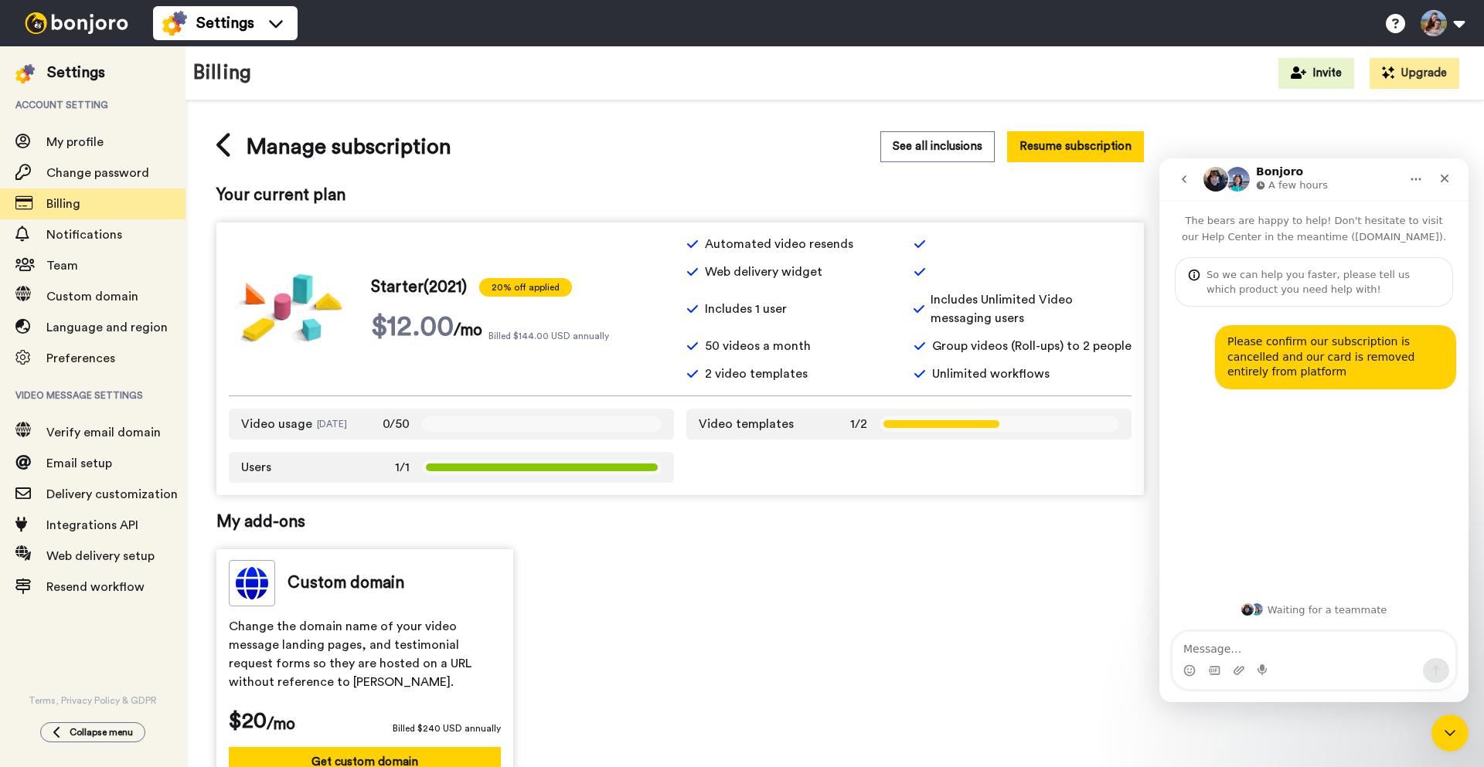
click at [963, 562] on div "Custom domain Change the domain name of your video message landing pages, and t…" at bounding box center [679, 690] width 927 height 282
click at [226, 139] on icon at bounding box center [224, 144] width 17 height 27
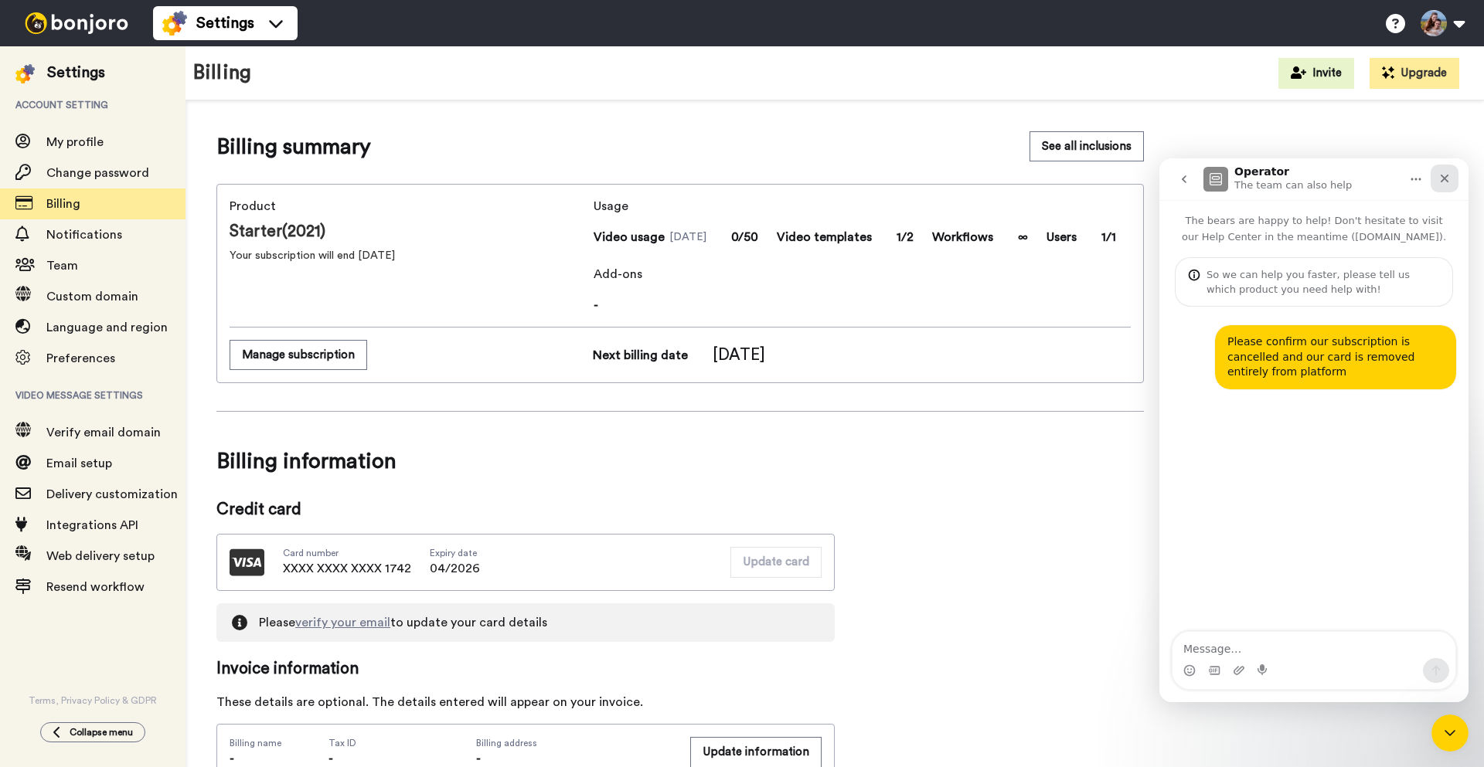
click at [1443, 189] on div "Close" at bounding box center [1444, 179] width 28 height 28
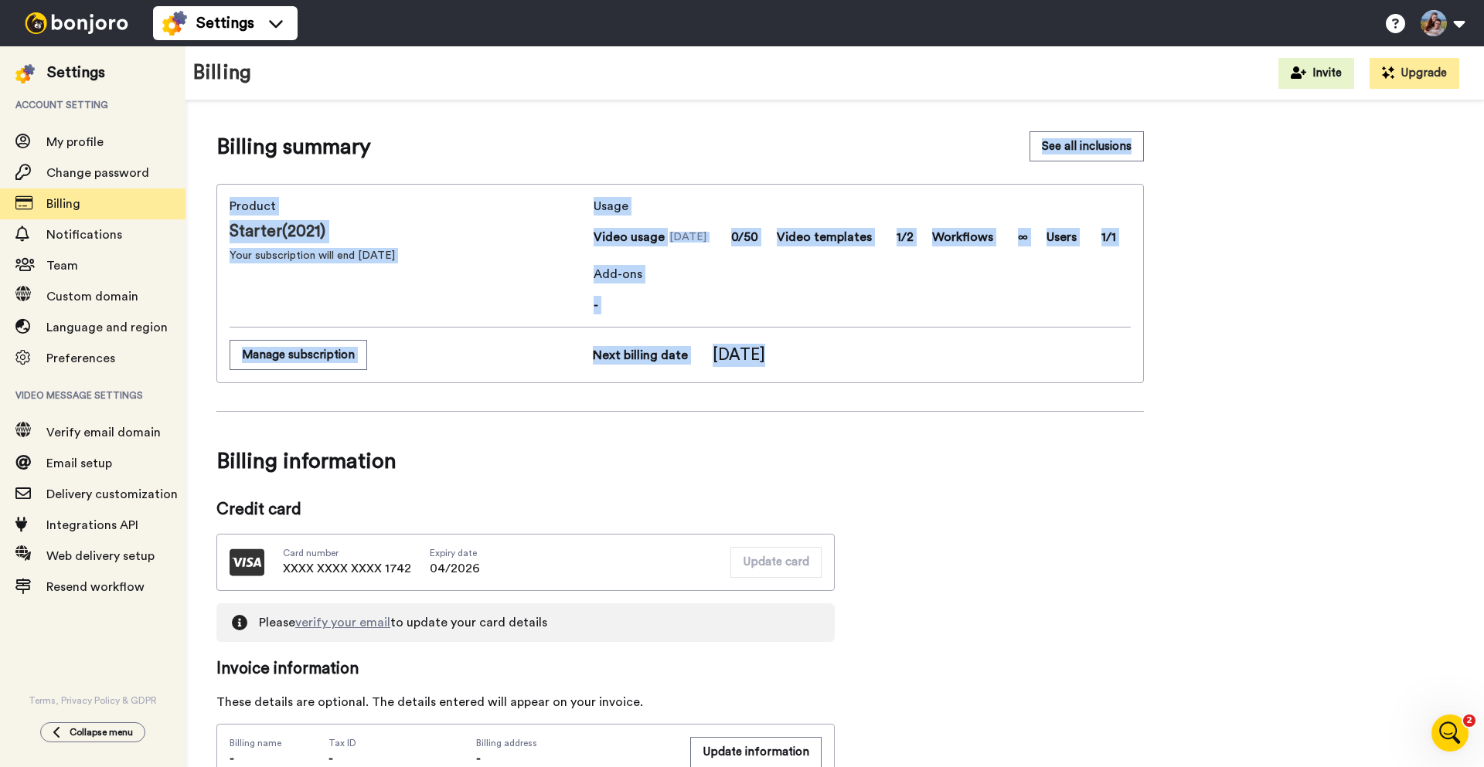
drag, startPoint x: 687, startPoint y: 400, endPoint x: 490, endPoint y: 146, distance: 321.7
click at [490, 146] on div "Billing summary See all inclusions Product Starter(2021) Your subscription will…" at bounding box center [679, 760] width 927 height 1258
click at [515, 171] on div "Billing summary See all inclusions Product Starter(2021) Your subscription will…" at bounding box center [679, 760] width 927 height 1258
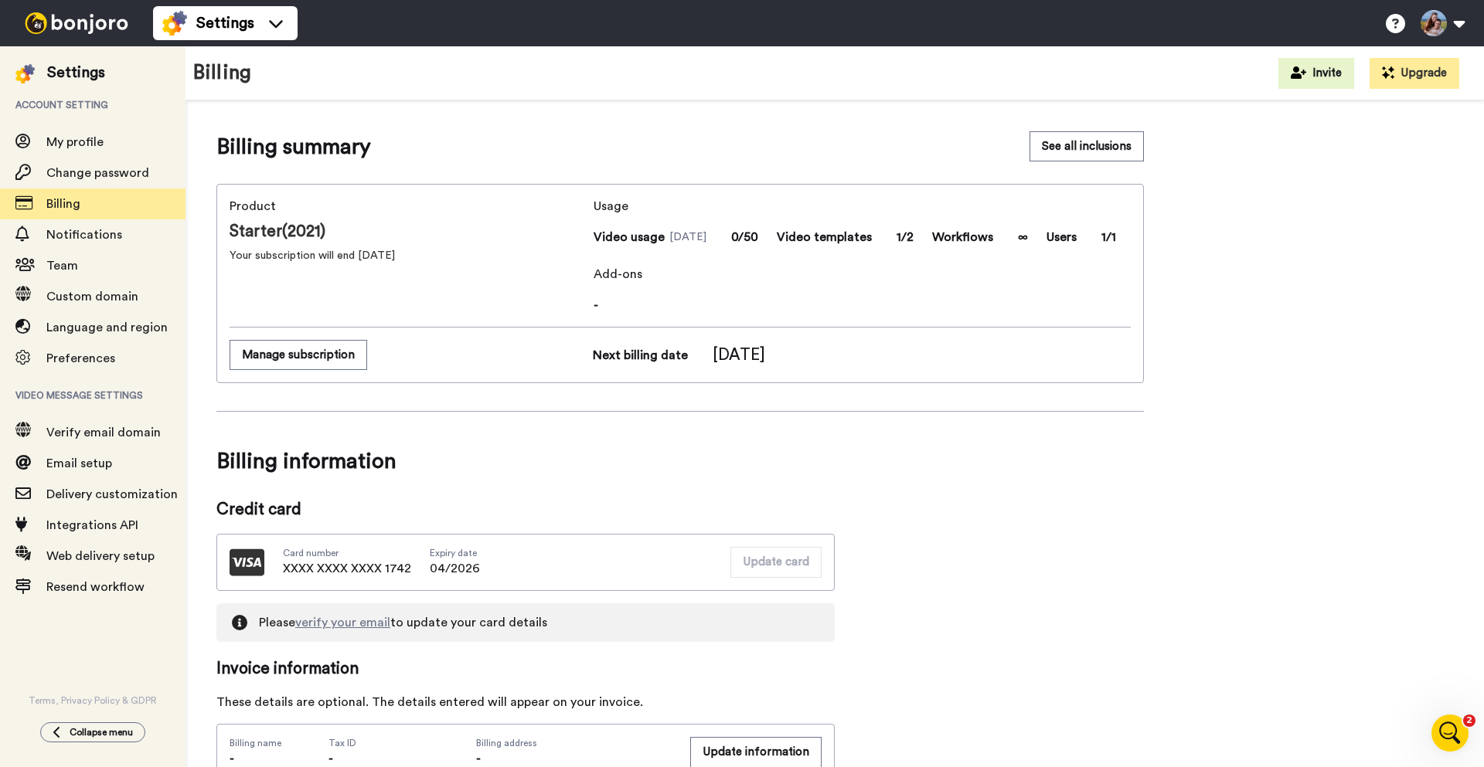
click at [390, 240] on span "Starter(2021)" at bounding box center [409, 231] width 358 height 23
click at [436, 273] on div "Product Starter(2021) Your subscription will end in 104 days" at bounding box center [409, 255] width 358 height 117
click at [879, 292] on div "Add-ons -" at bounding box center [862, 289] width 537 height 49
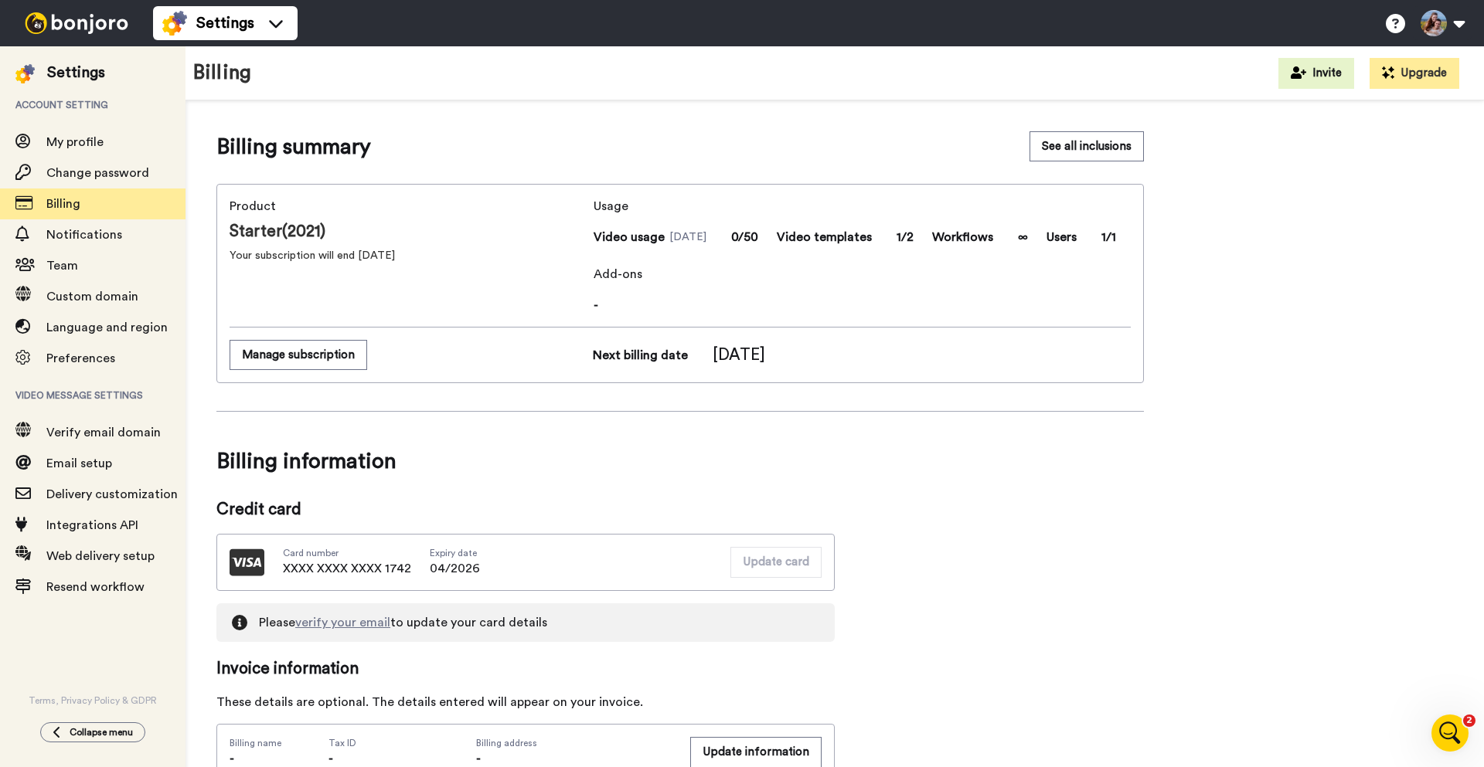
drag, startPoint x: 836, startPoint y: 366, endPoint x: 601, endPoint y: 171, distance: 305.2
click at [569, 157] on div "Billing summary See all inclusions Product Starter(2021) Your subscription will…" at bounding box center [679, 760] width 927 height 1258
click at [601, 171] on div "Billing summary See all inclusions Product Starter(2021) Your subscription will…" at bounding box center [679, 760] width 927 height 1258
click at [725, 269] on span "Add-ons" at bounding box center [862, 274] width 537 height 19
click at [830, 383] on div "Product Starter(2021) Your subscription will end in 104 days Usage Video usage …" at bounding box center [679, 283] width 927 height 199
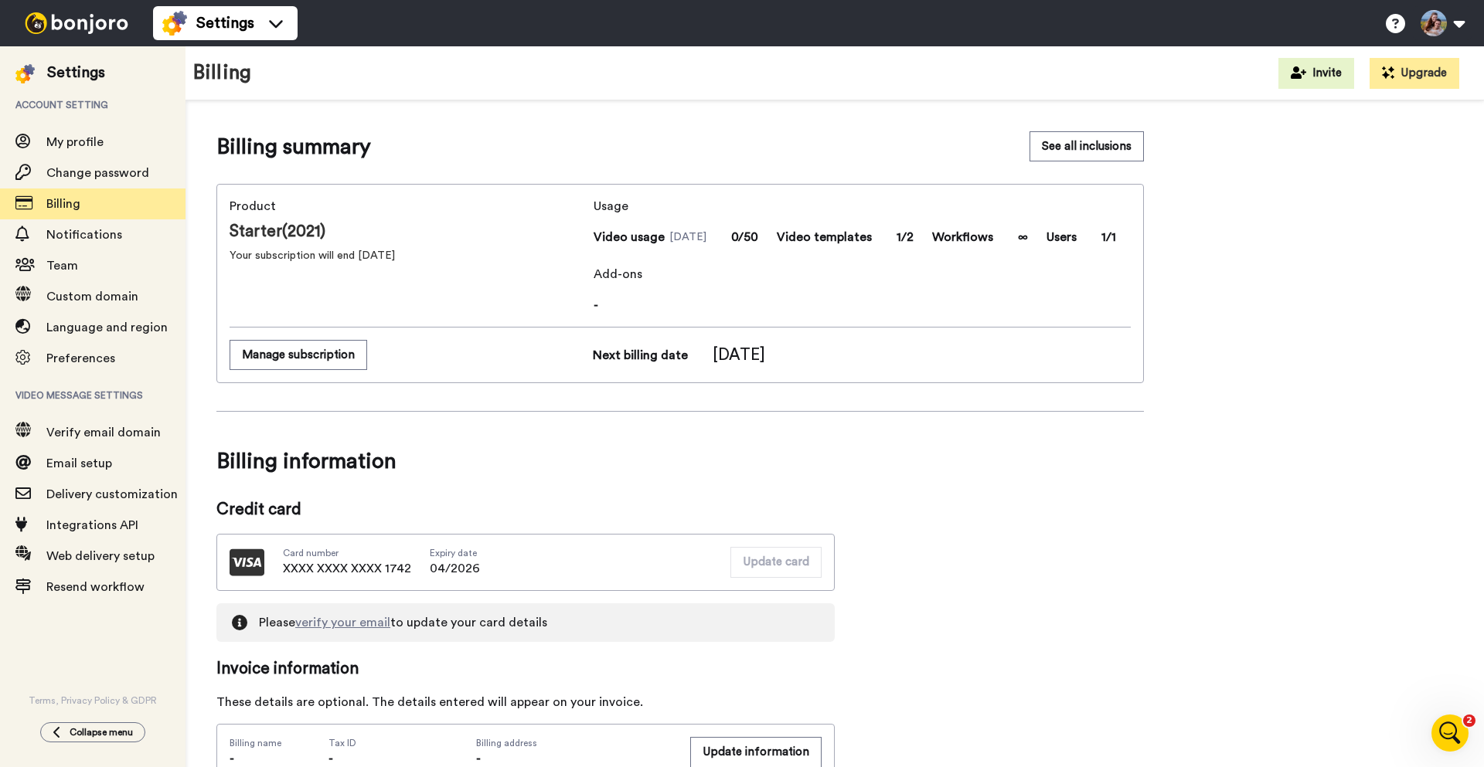
drag, startPoint x: 849, startPoint y: 355, endPoint x: 568, endPoint y: 369, distance: 280.9
click at [568, 369] on div "Manage subscription Next billing date Jan 6, 2026" at bounding box center [680, 355] width 901 height 30
copy div "Next billing date Jan 6, 2026"
drag, startPoint x: 1418, startPoint y: 726, endPoint x: 7, endPoint y: 14, distance: 1580.9
click at [1418, 726] on div "Billing summary See all inclusions Product Starter(2021) Your subscription will…" at bounding box center [834, 760] width 1237 height 1258
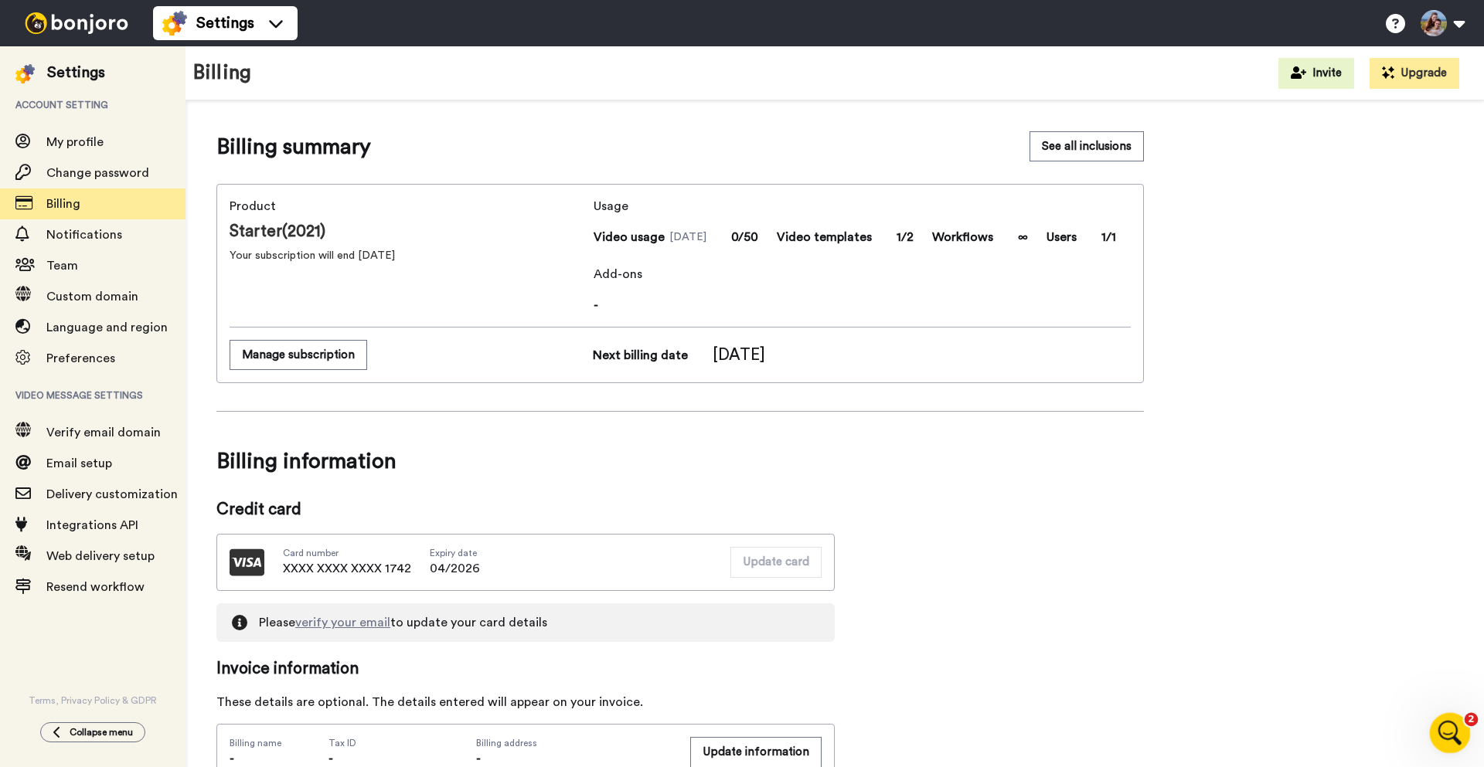
drag, startPoint x: 1446, startPoint y: 738, endPoint x: 2822, endPoint y: 1419, distance: 1534.9
click at [1445, 740] on icon "Open Intercom Messenger" at bounding box center [1448, 732] width 26 height 26
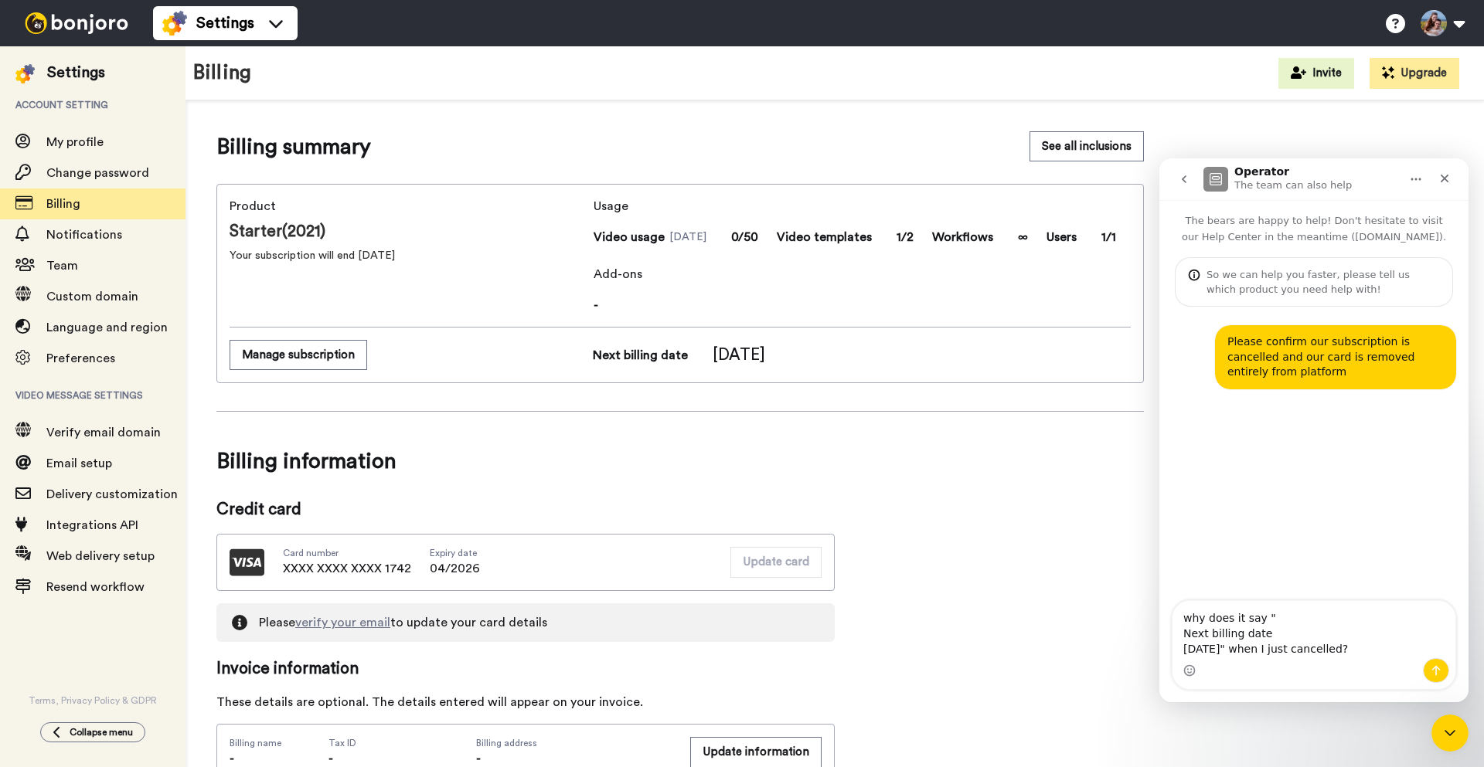
type textarea "why does it say " Next billing date Jan 6, 2026" when I just cancelled?"
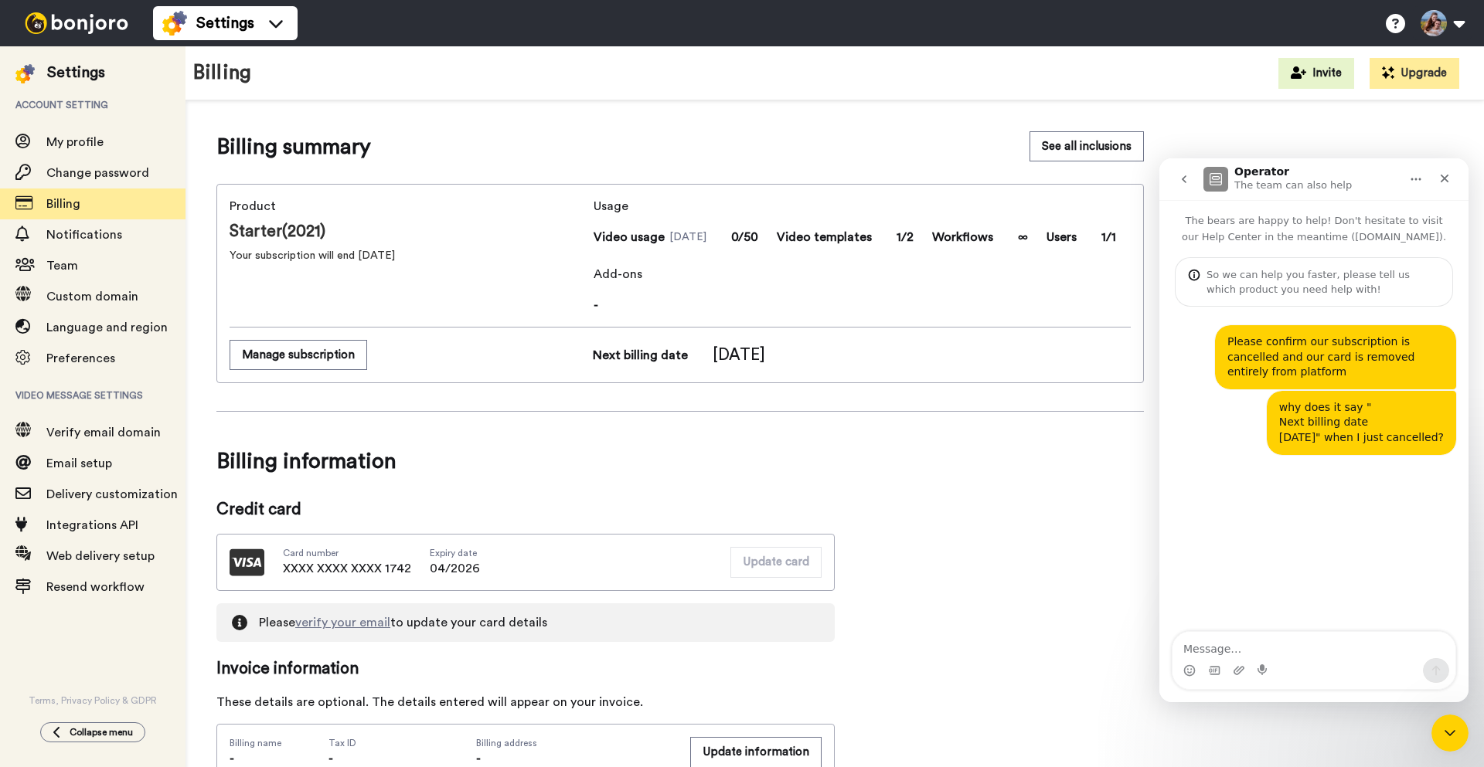
click at [971, 415] on div "Billing summary See all inclusions Product Starter(2021) Your subscription will…" at bounding box center [679, 760] width 927 height 1258
